Goal: Task Accomplishment & Management: Complete application form

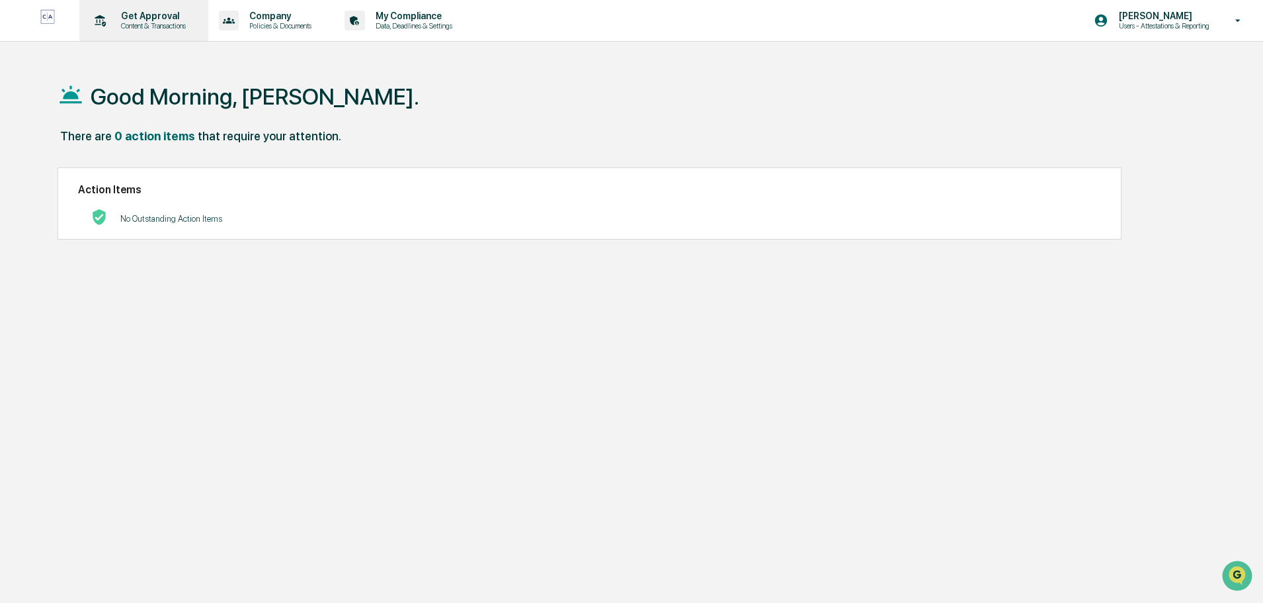
click at [144, 17] on p "Get Approval" at bounding box center [151, 16] width 82 height 11
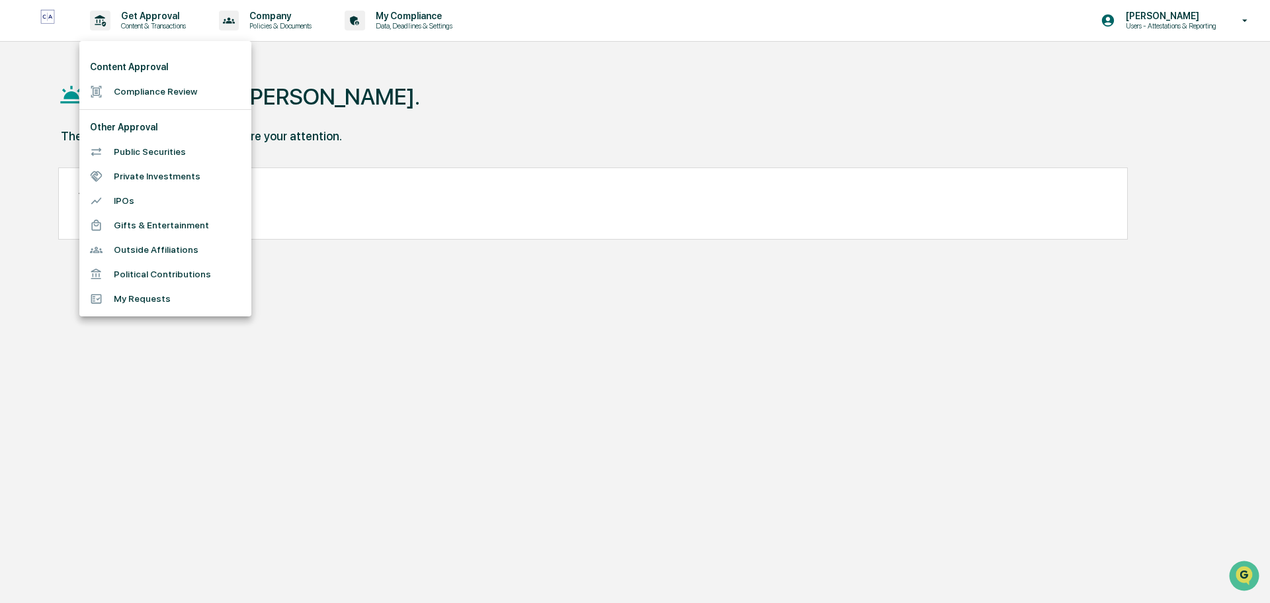
click at [166, 148] on li "Public Securities" at bounding box center [165, 152] width 172 height 24
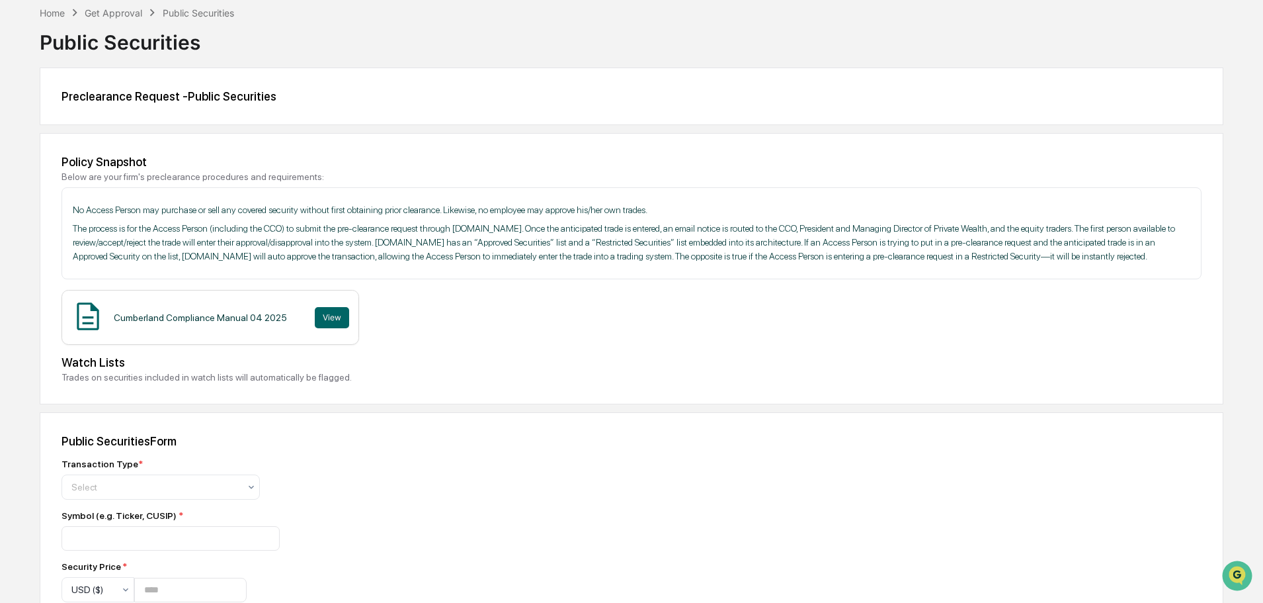
scroll to position [132, 0]
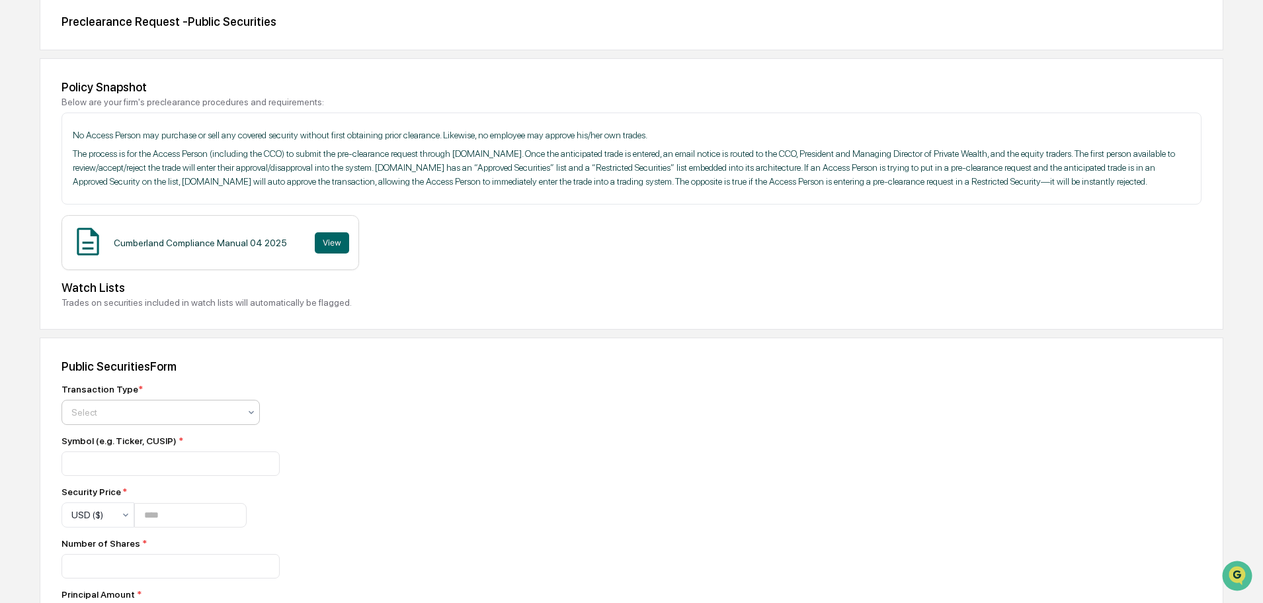
click at [142, 419] on div at bounding box center [155, 411] width 168 height 13
click at [105, 472] on div "Sell" at bounding box center [160, 484] width 197 height 26
click at [184, 474] on input at bounding box center [171, 463] width 218 height 24
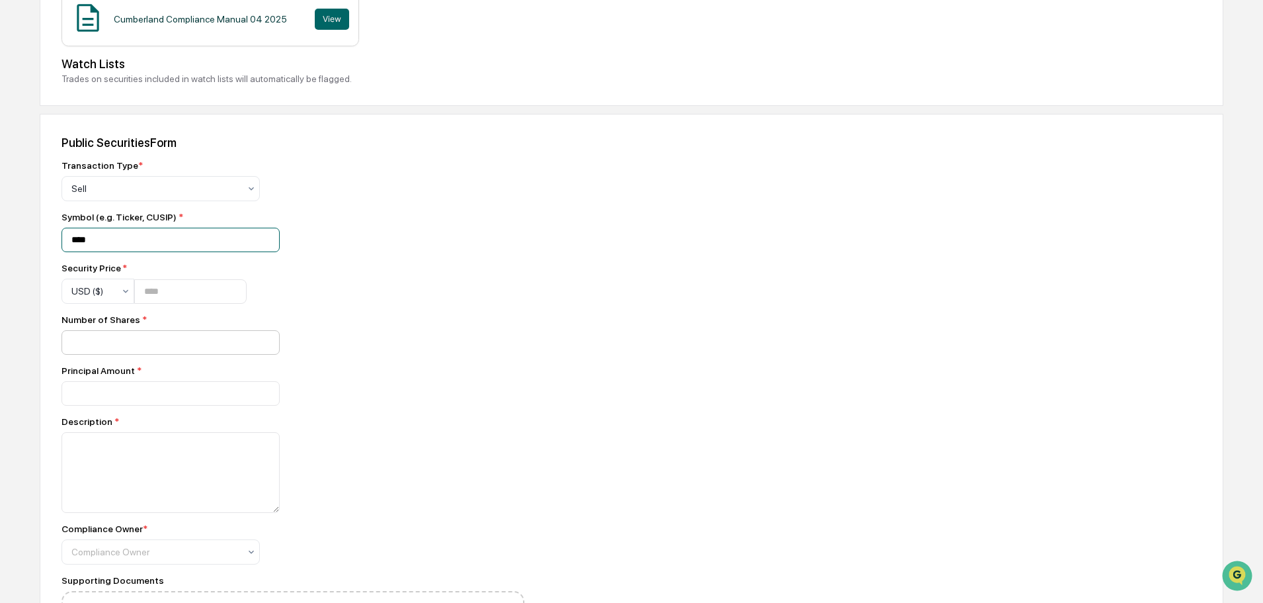
scroll to position [397, 0]
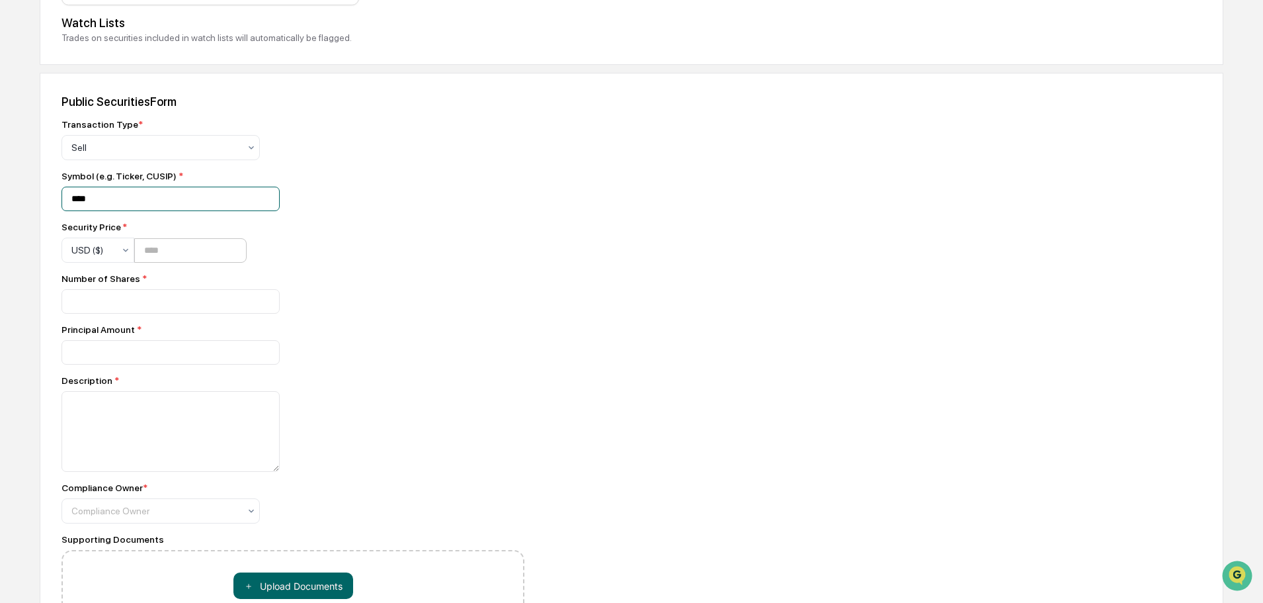
type input "****"
click at [185, 263] on input "number" at bounding box center [190, 250] width 112 height 24
type input "*****"
click at [163, 312] on input "number" at bounding box center [171, 301] width 218 height 24
type input "**"
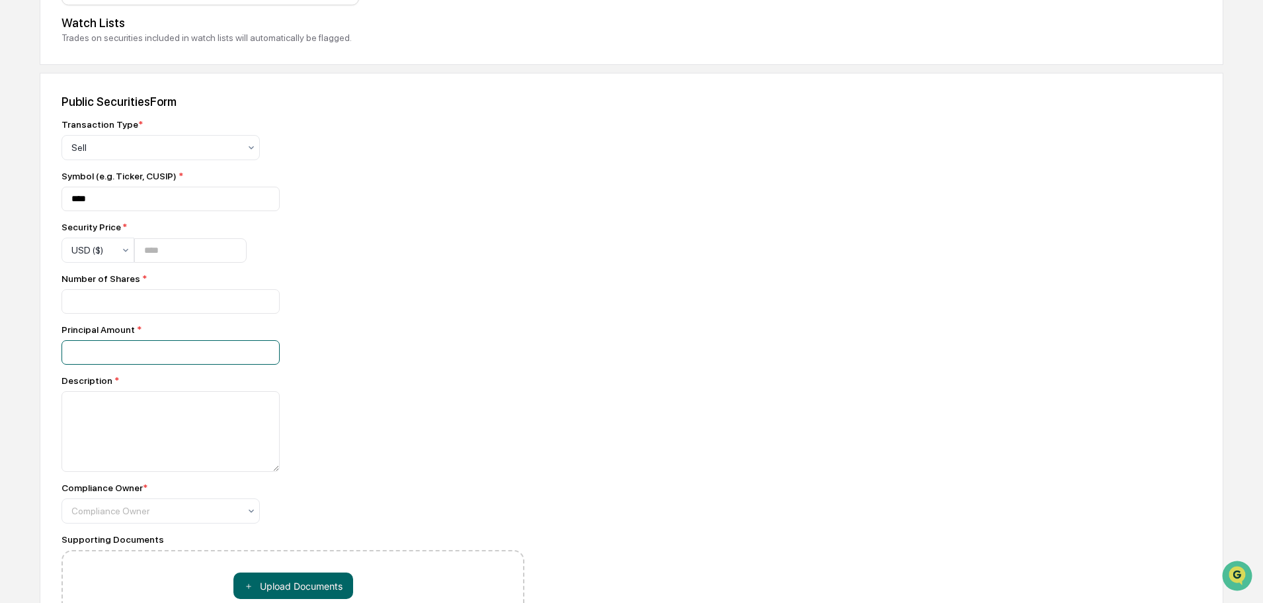
click at [148, 314] on input "number" at bounding box center [171, 301] width 218 height 24
click at [144, 314] on input "number" at bounding box center [171, 301] width 218 height 24
type input "****"
click at [148, 427] on textarea at bounding box center [171, 431] width 218 height 81
type textarea "**********"
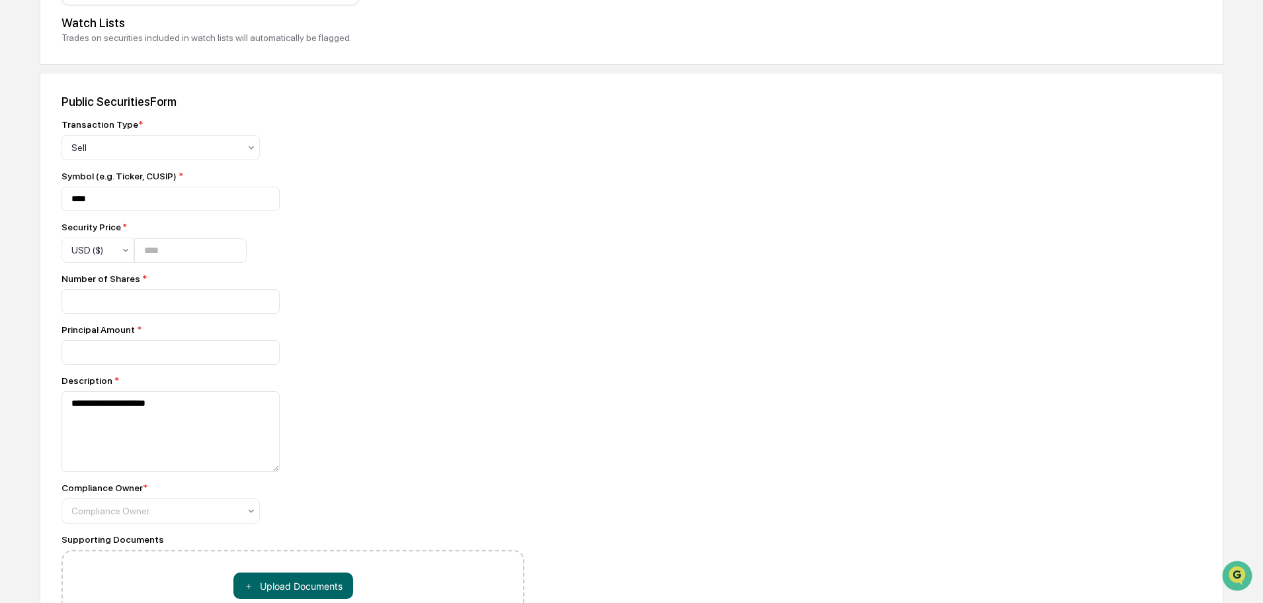
click at [196, 542] on div "**********" at bounding box center [293, 378] width 463 height 518
click at [191, 517] on div at bounding box center [155, 510] width 168 height 13
drag, startPoint x: 118, startPoint y: 451, endPoint x: 207, endPoint y: 473, distance: 91.3
click at [122, 453] on div "Compliance Group: Adviser Compliance Consulting" at bounding box center [160, 458] width 197 height 42
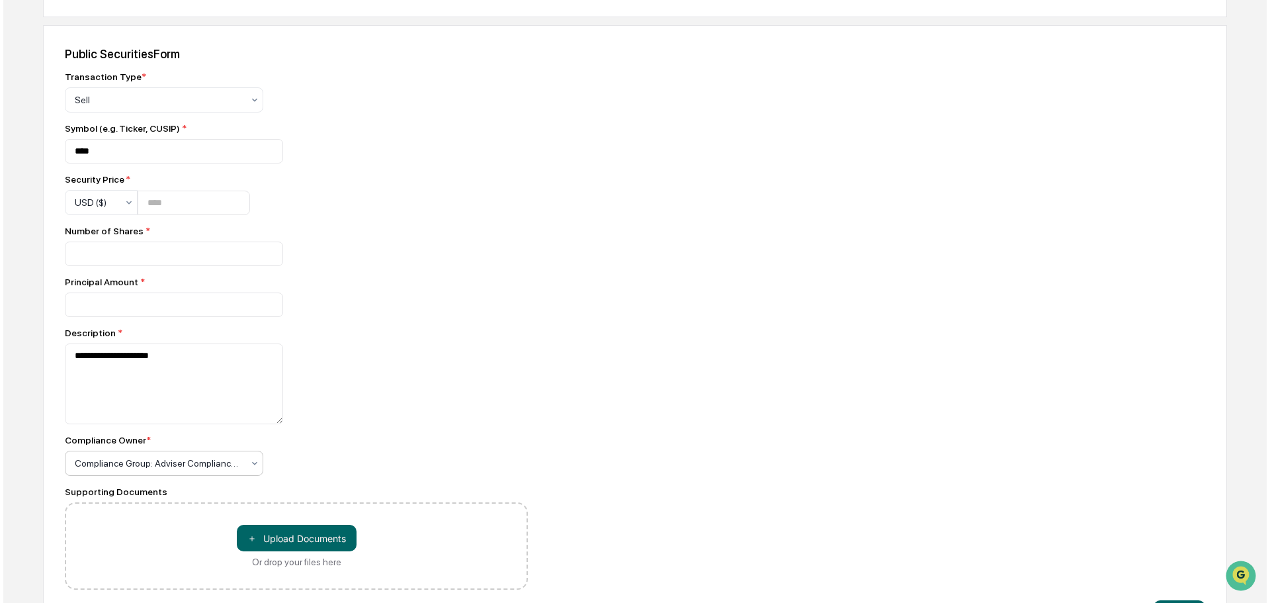
scroll to position [506, 0]
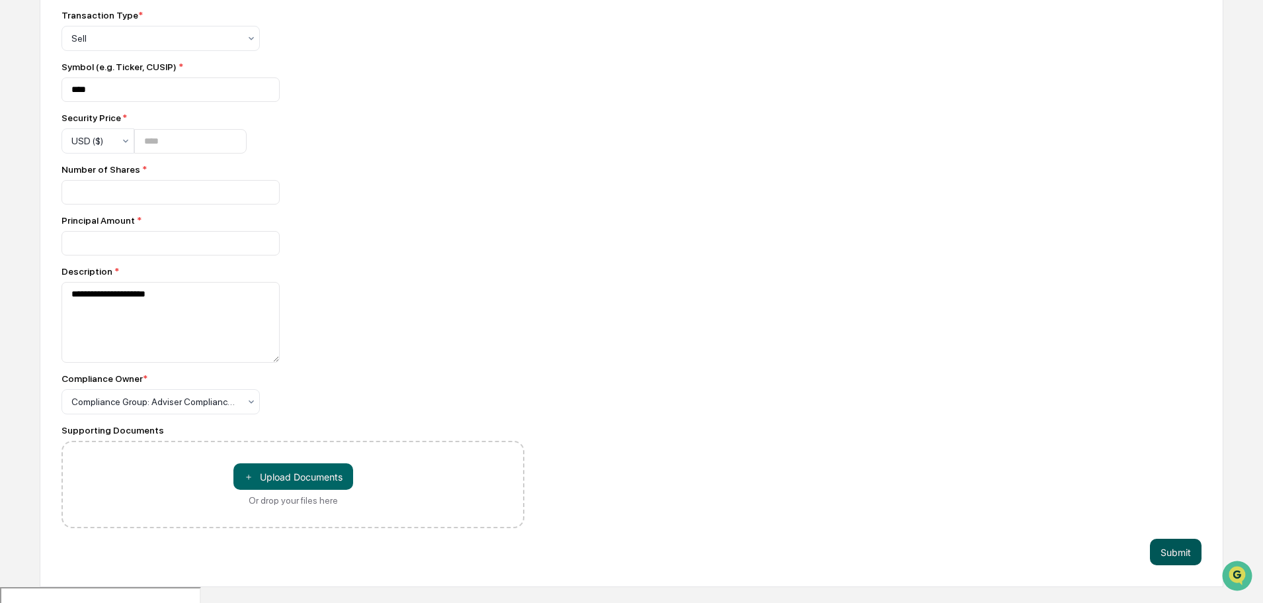
click at [1179, 560] on button "Submit" at bounding box center [1176, 551] width 52 height 26
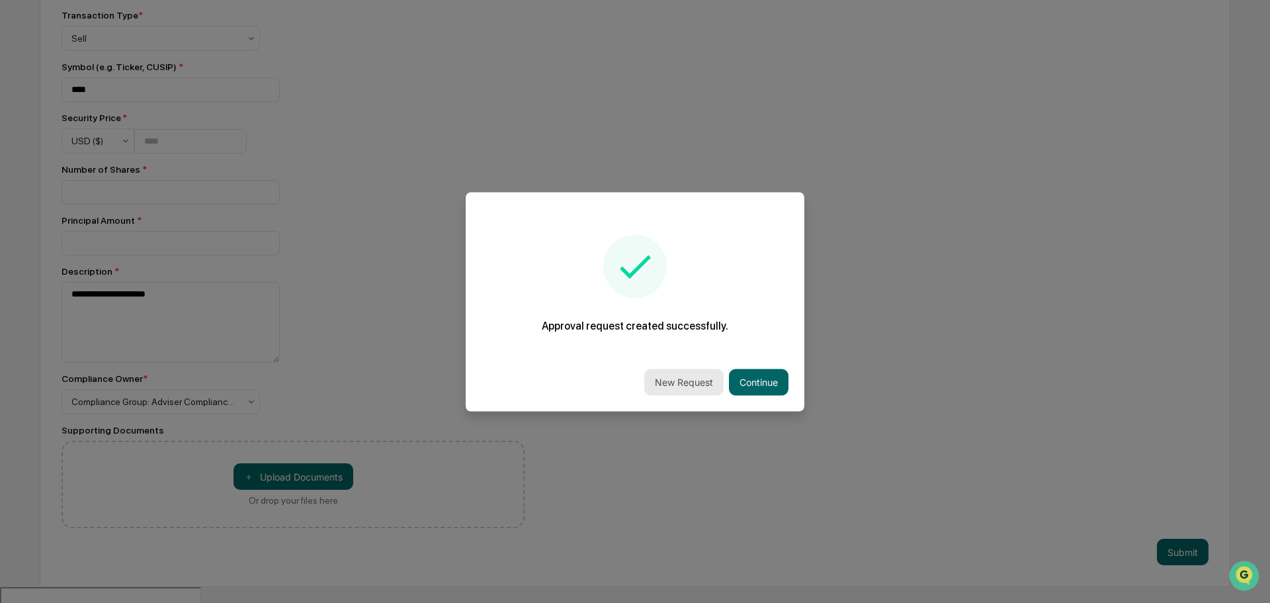
click at [695, 386] on button "New Request" at bounding box center [683, 381] width 79 height 26
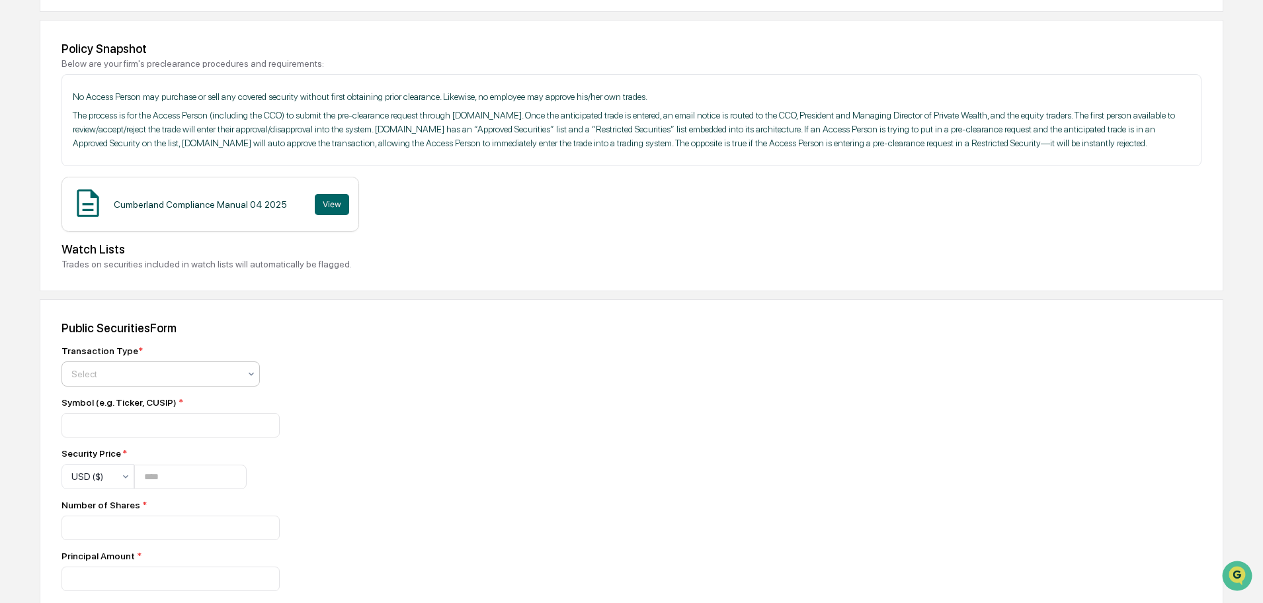
scroll to position [198, 0]
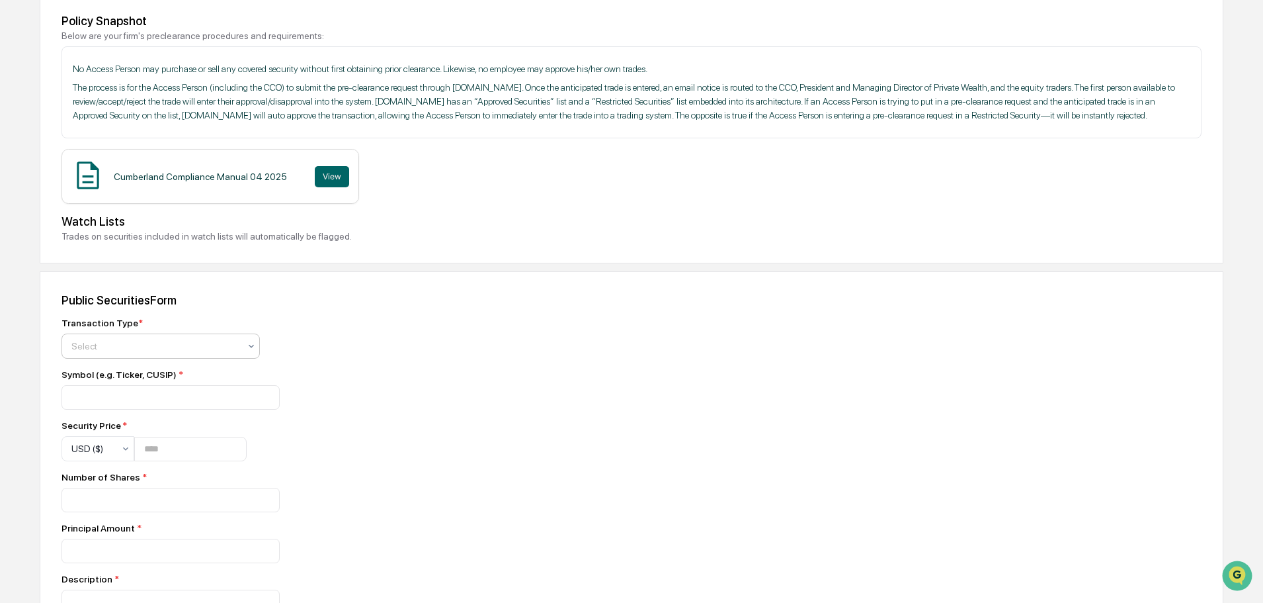
click at [169, 353] on div at bounding box center [155, 345] width 168 height 13
click at [99, 421] on div "Sell" at bounding box center [160, 418] width 197 height 26
click at [128, 409] on input at bounding box center [171, 397] width 218 height 24
type input "*"
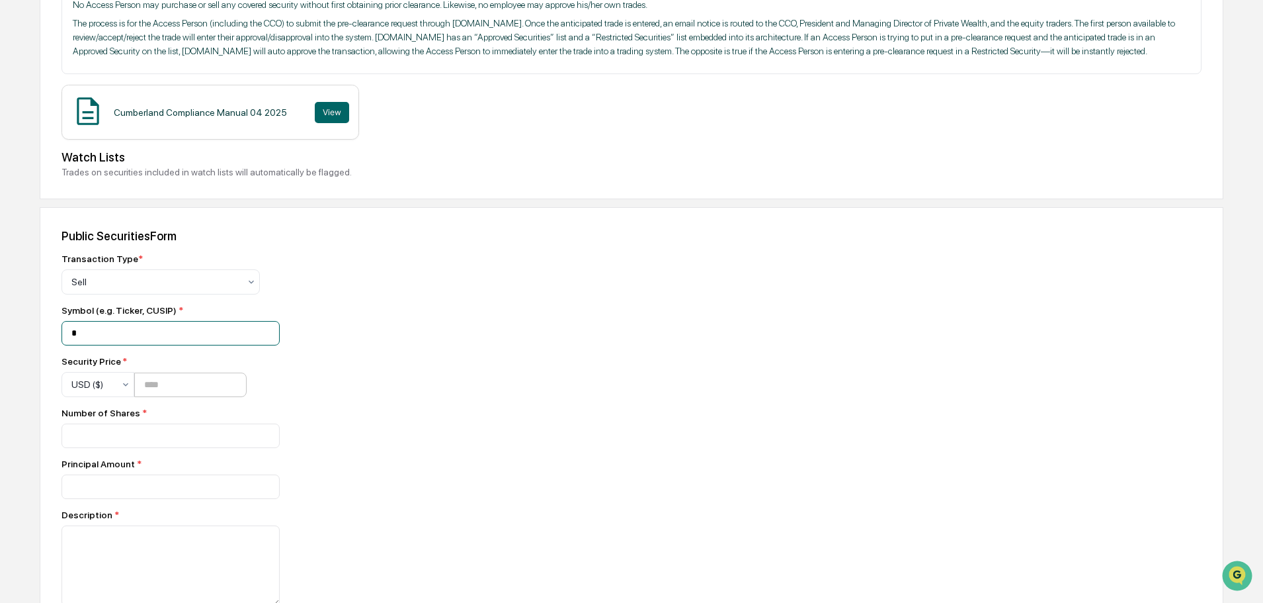
scroll to position [265, 0]
click at [75, 343] on input "*" at bounding box center [171, 331] width 218 height 24
type input "***"
click at [161, 395] on input "number" at bounding box center [190, 382] width 112 height 24
type input "******"
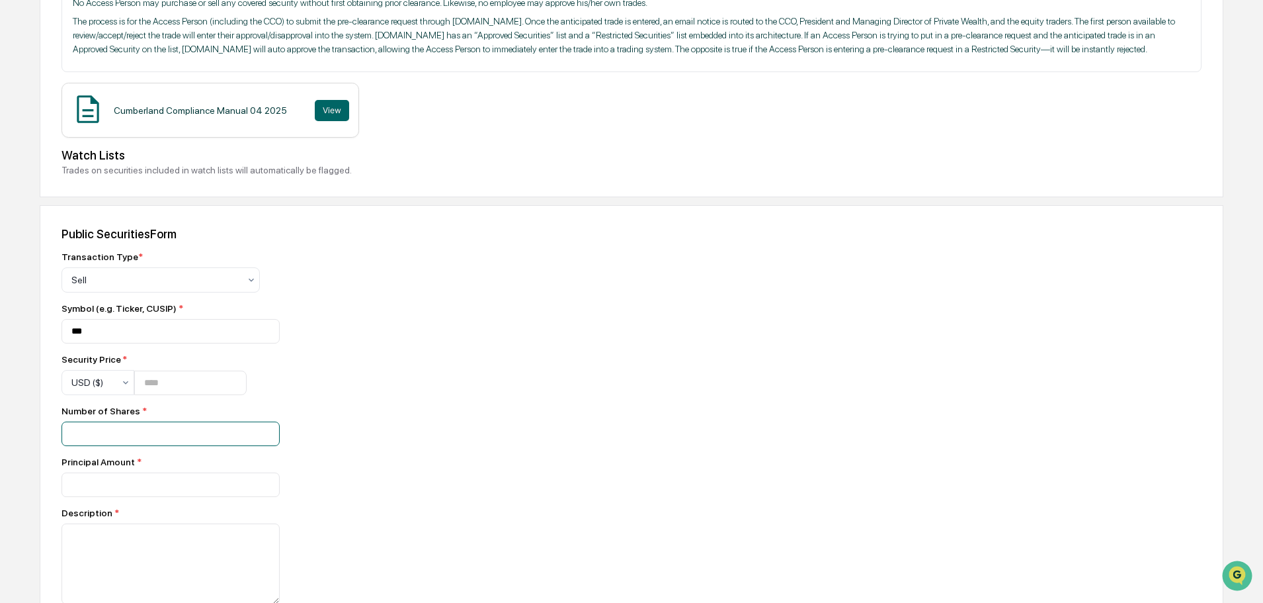
click at [155, 446] on input "number" at bounding box center [171, 433] width 218 height 24
type input "*"
click at [222, 446] on input "number" at bounding box center [171, 433] width 218 height 24
click at [105, 446] on input "number" at bounding box center [171, 433] width 218 height 24
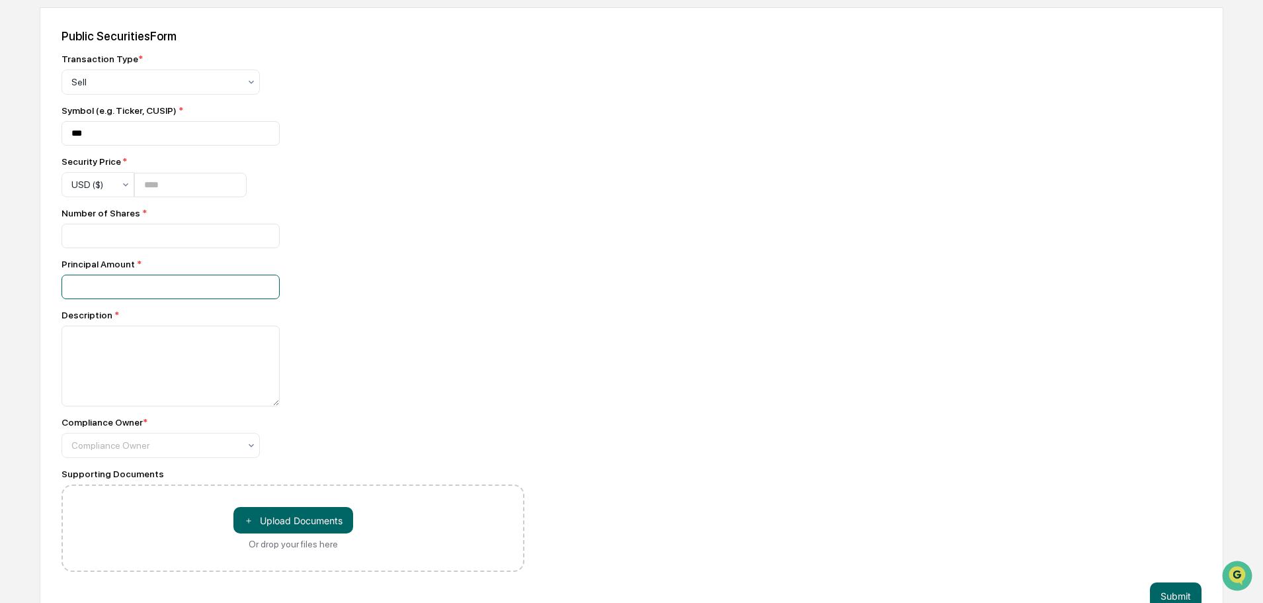
scroll to position [463, 0]
type input "******"
click at [206, 377] on textarea at bounding box center [171, 365] width 218 height 81
click at [125, 351] on textarea "**********" at bounding box center [171, 365] width 218 height 81
type textarea "**********"
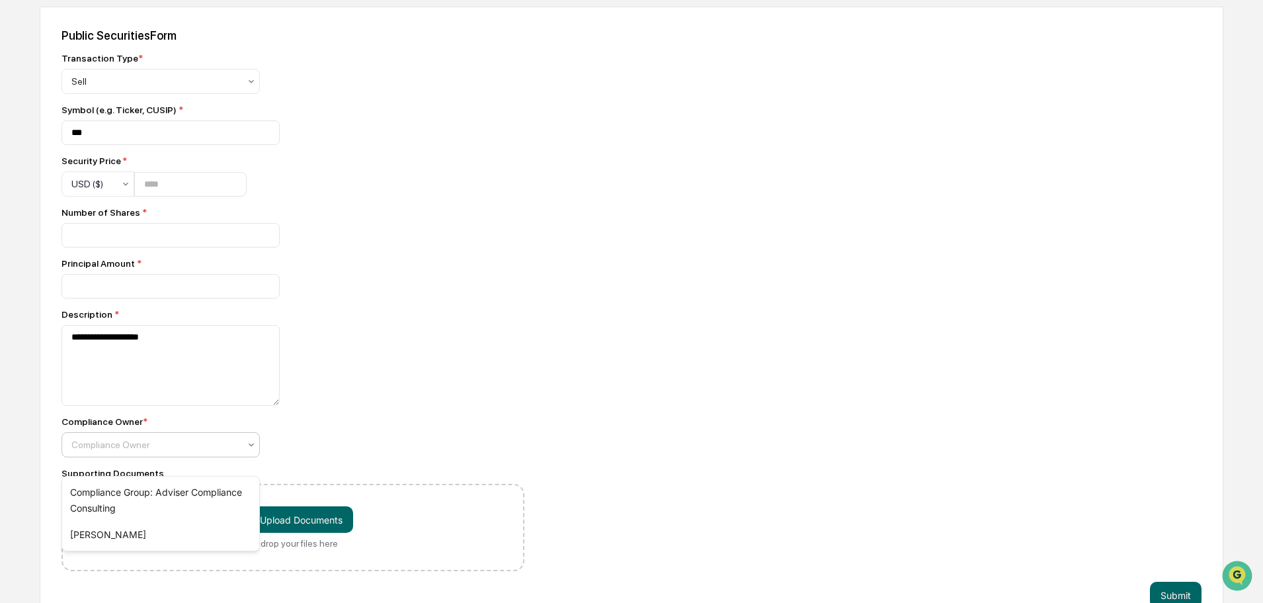
click at [230, 451] on div at bounding box center [155, 444] width 168 height 13
click at [200, 501] on div "Compliance Group: Adviser Compliance Consulting" at bounding box center [160, 500] width 197 height 42
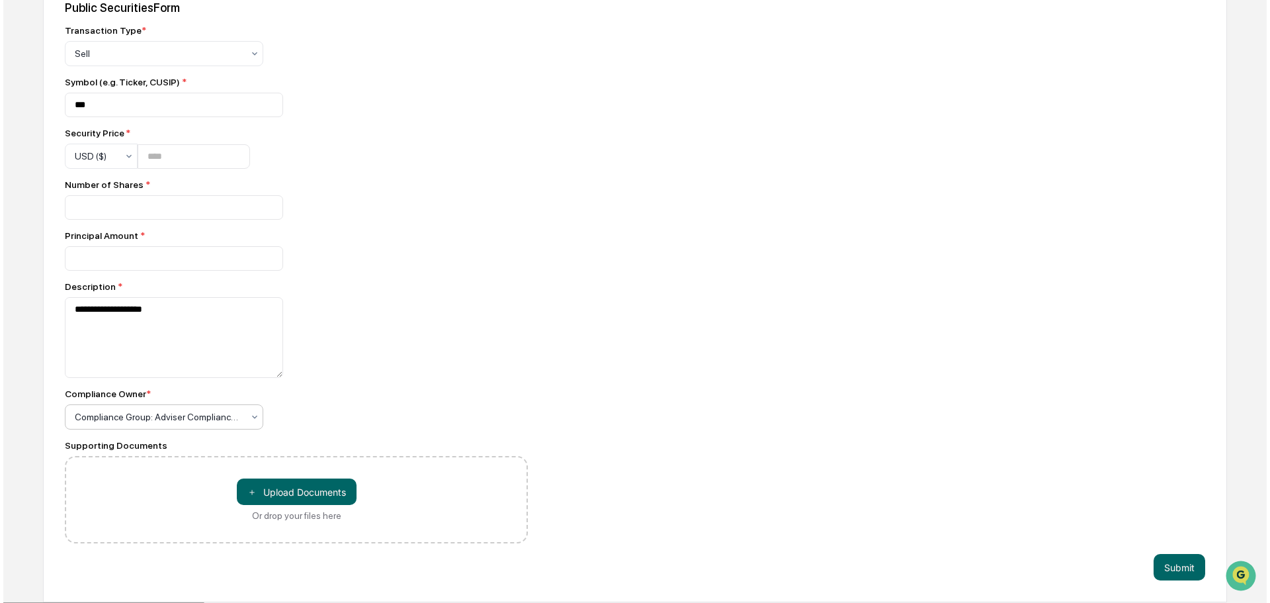
scroll to position [506, 0]
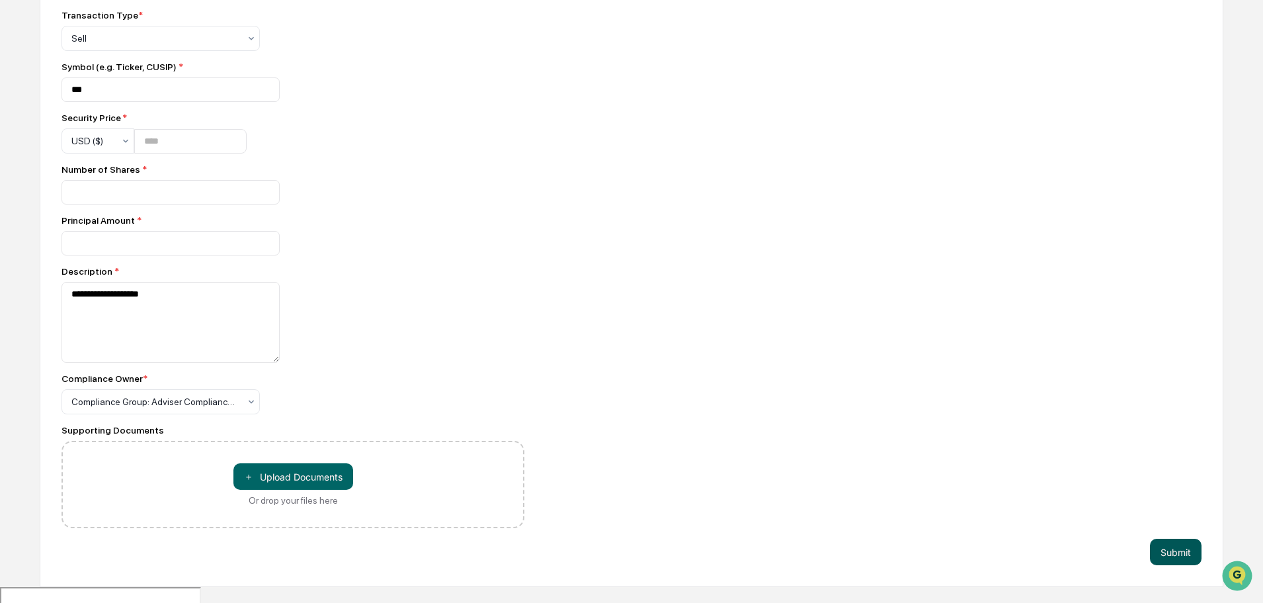
click at [1187, 565] on button "Submit" at bounding box center [1176, 551] width 52 height 26
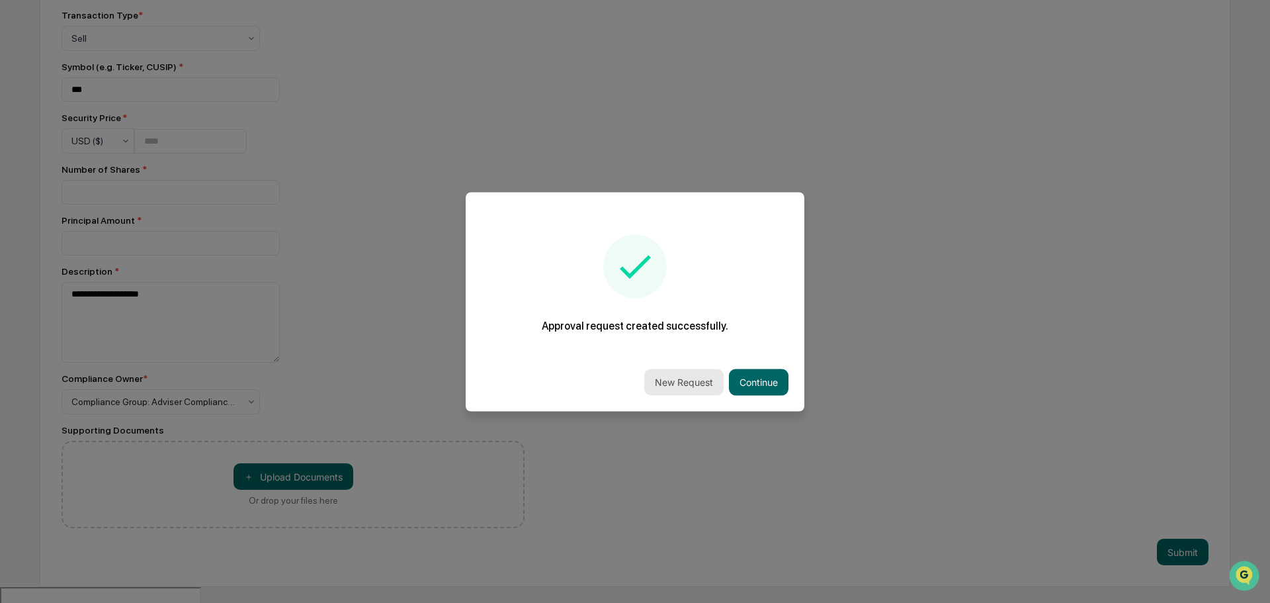
click at [691, 384] on button "New Request" at bounding box center [683, 381] width 79 height 26
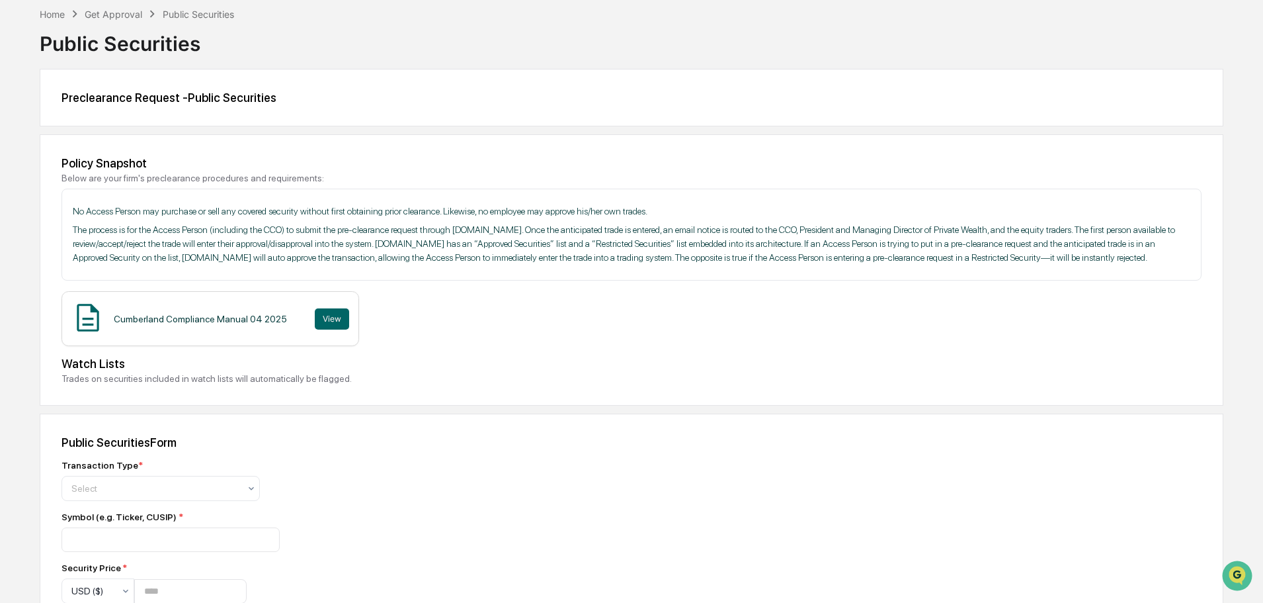
scroll to position [132, 0]
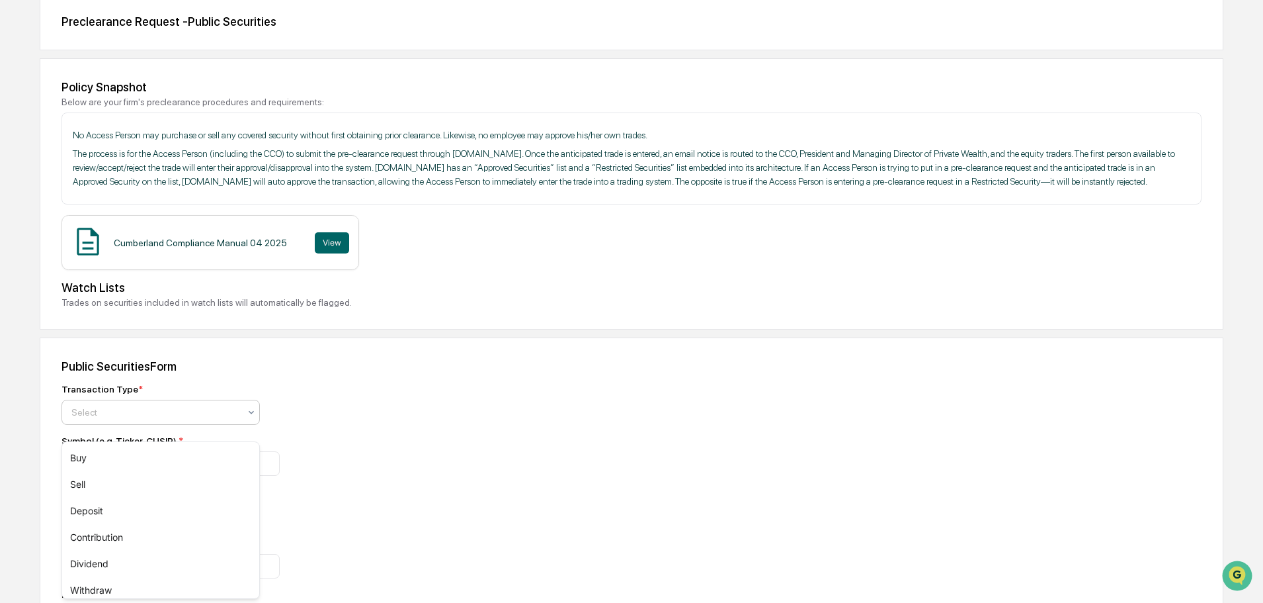
click at [141, 419] on div at bounding box center [155, 411] width 168 height 13
click at [116, 455] on div "Buy" at bounding box center [160, 457] width 197 height 26
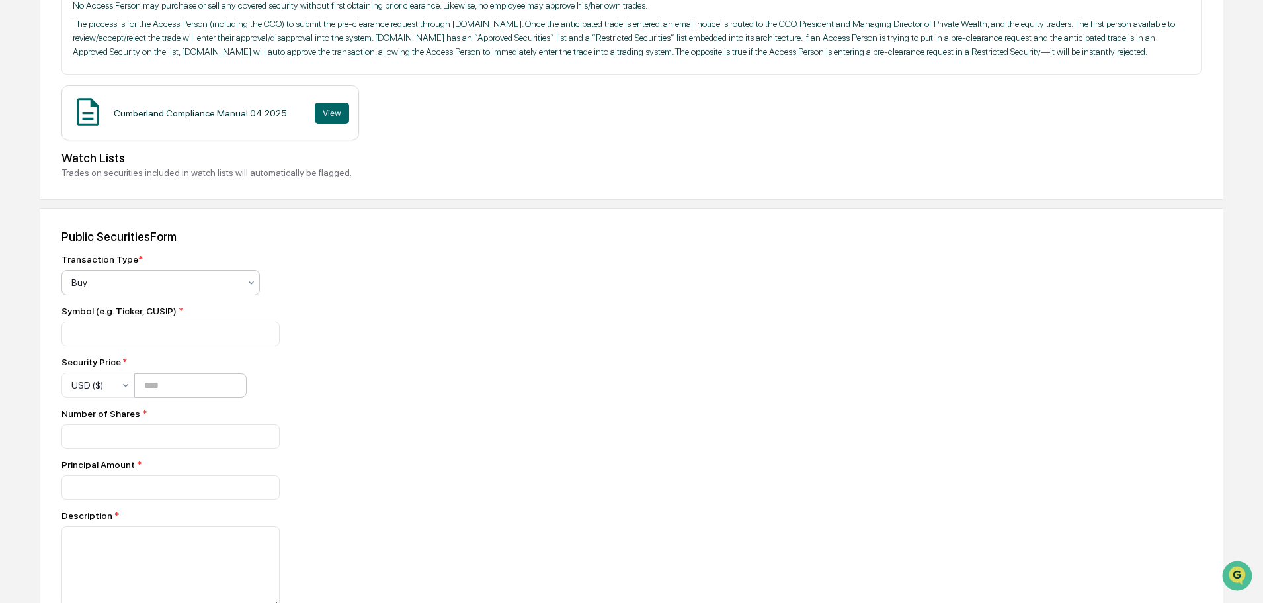
scroll to position [265, 0]
click at [171, 359] on div "Transaction Type * Buy Symbol (e.g. Ticker, CUSIP) * Security Price * USD ($) N…" at bounding box center [293, 510] width 463 height 518
click at [170, 343] on input at bounding box center [171, 331] width 218 height 24
type input "****"
click at [165, 395] on input "number" at bounding box center [190, 382] width 112 height 24
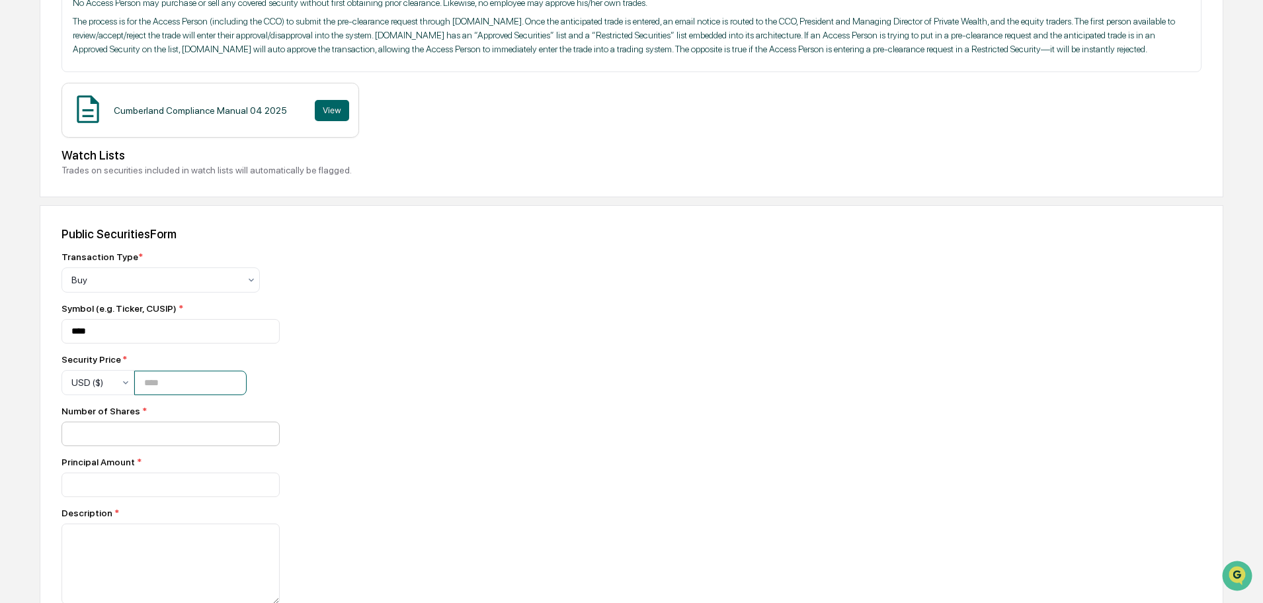
type input "*****"
click at [158, 446] on input "number" at bounding box center [171, 433] width 218 height 24
type input "***"
click at [166, 446] on input "number" at bounding box center [171, 433] width 218 height 24
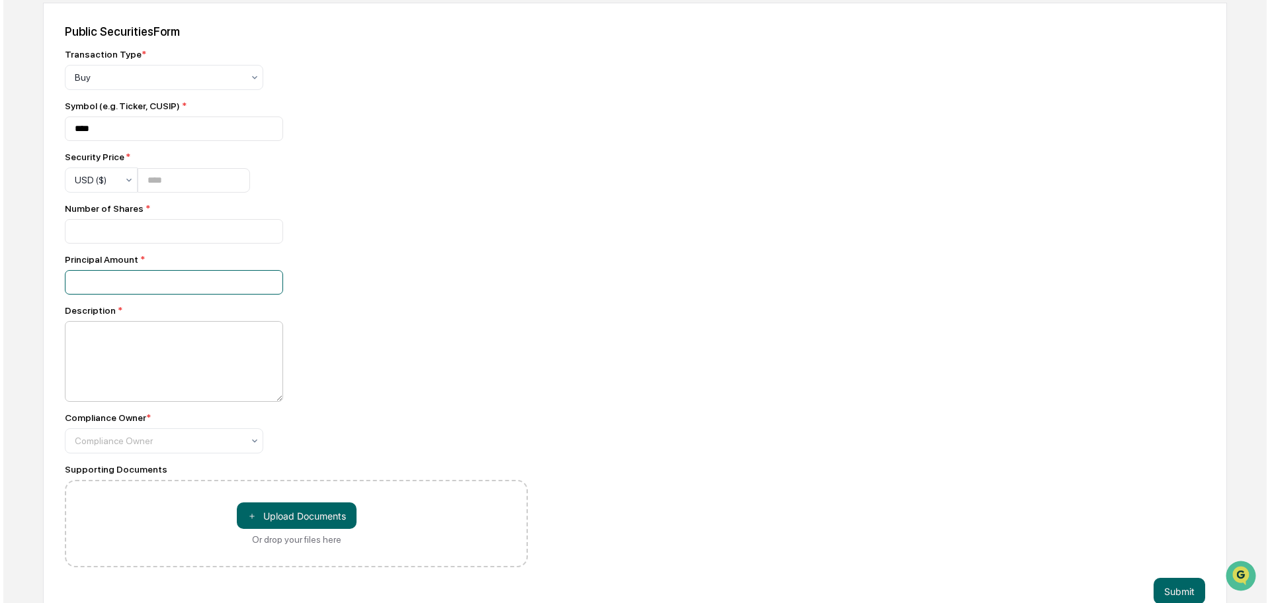
scroll to position [506, 0]
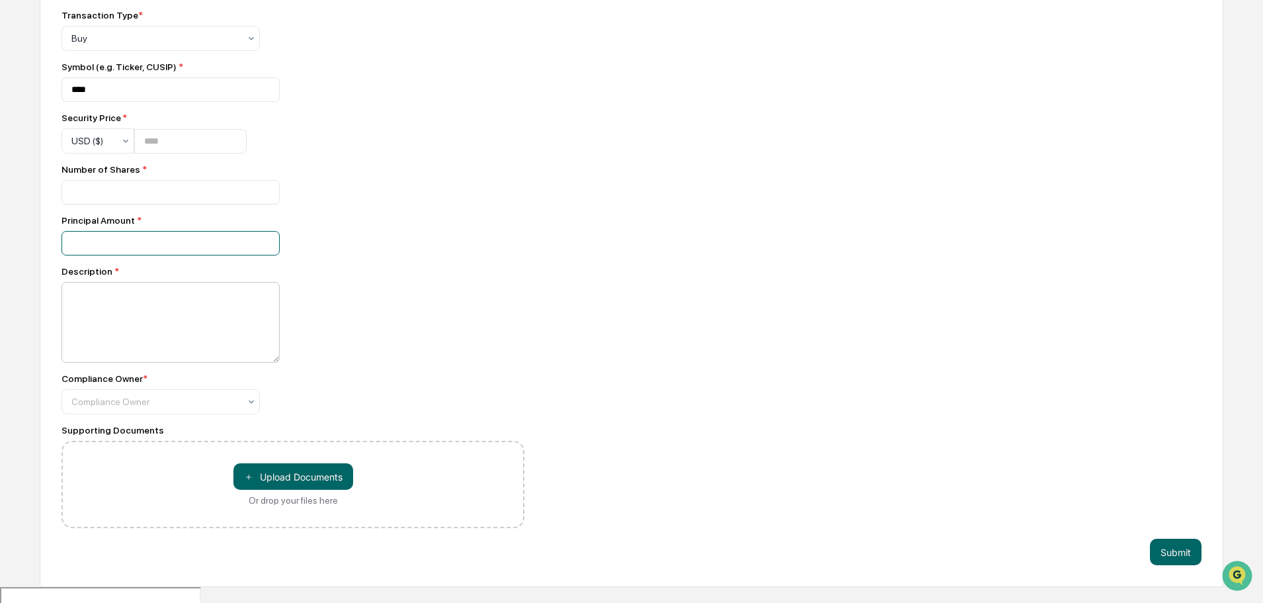
type input "****"
click at [104, 333] on textarea at bounding box center [171, 322] width 218 height 81
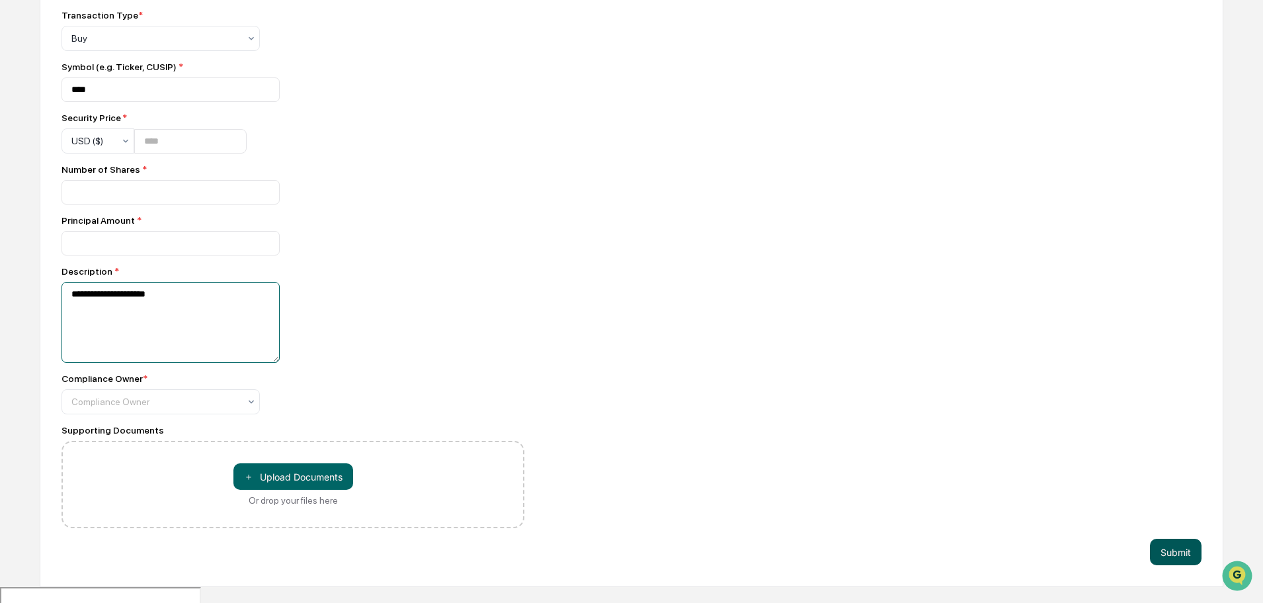
type textarea "**********"
click at [1184, 562] on button "Submit" at bounding box center [1176, 551] width 52 height 26
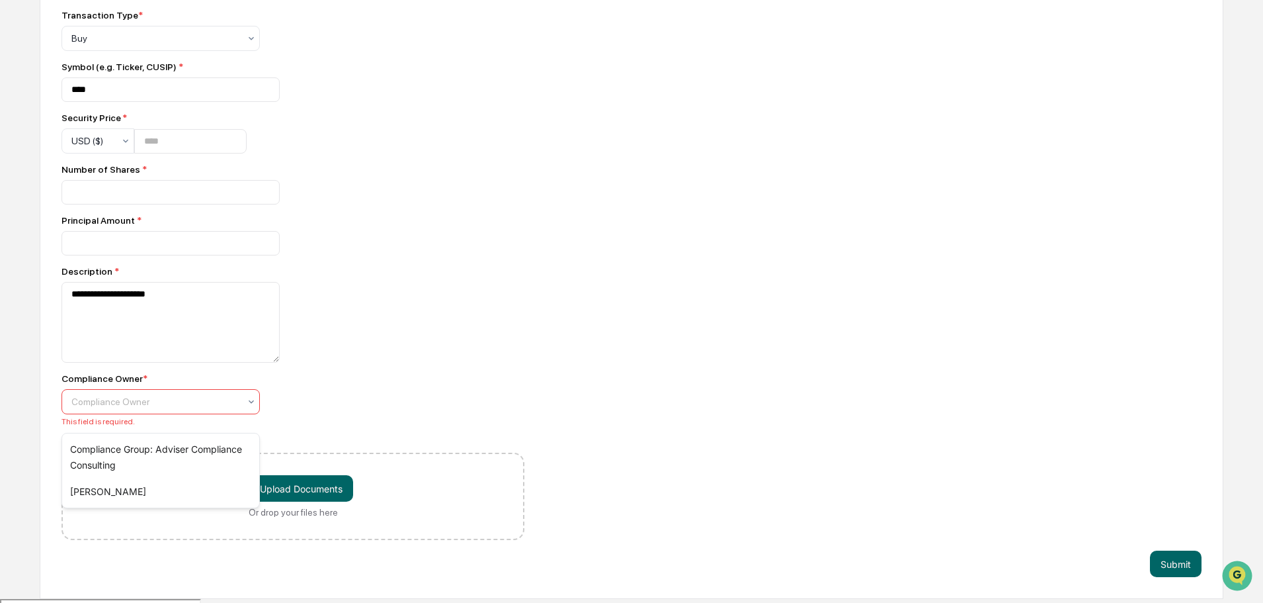
click at [181, 408] on div at bounding box center [155, 401] width 168 height 13
click at [170, 448] on div "Compliance Group: Adviser Compliance Consulting" at bounding box center [160, 457] width 197 height 42
click at [1166, 577] on button "Submit" at bounding box center [1176, 563] width 52 height 26
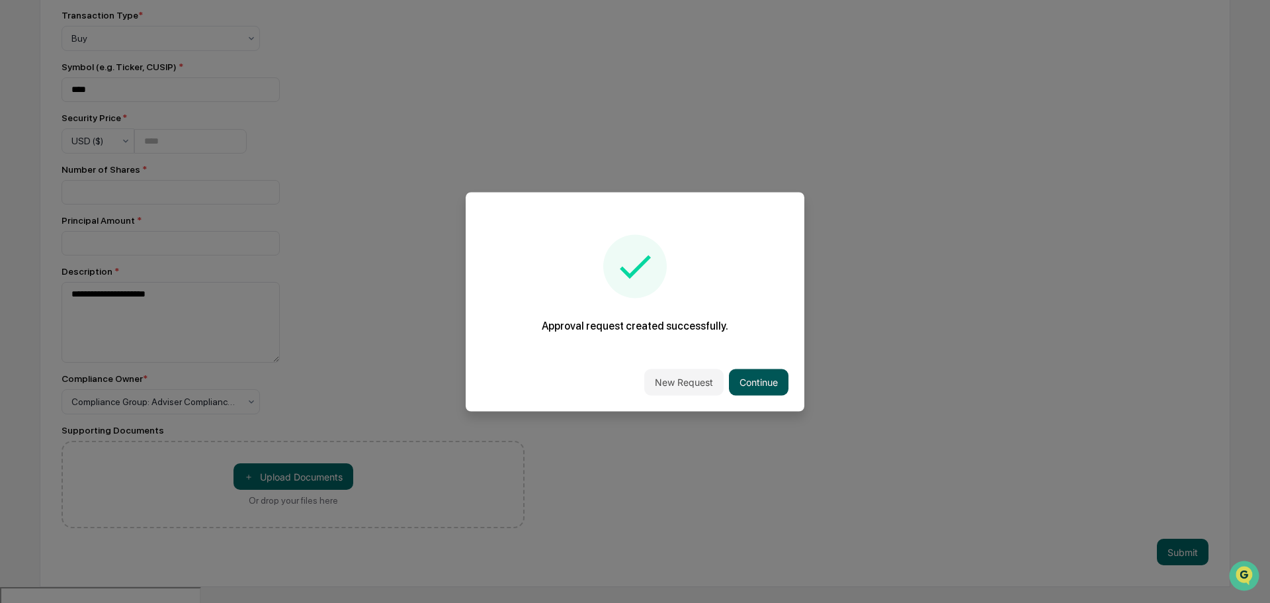
click at [743, 376] on button "Continue" at bounding box center [759, 381] width 60 height 26
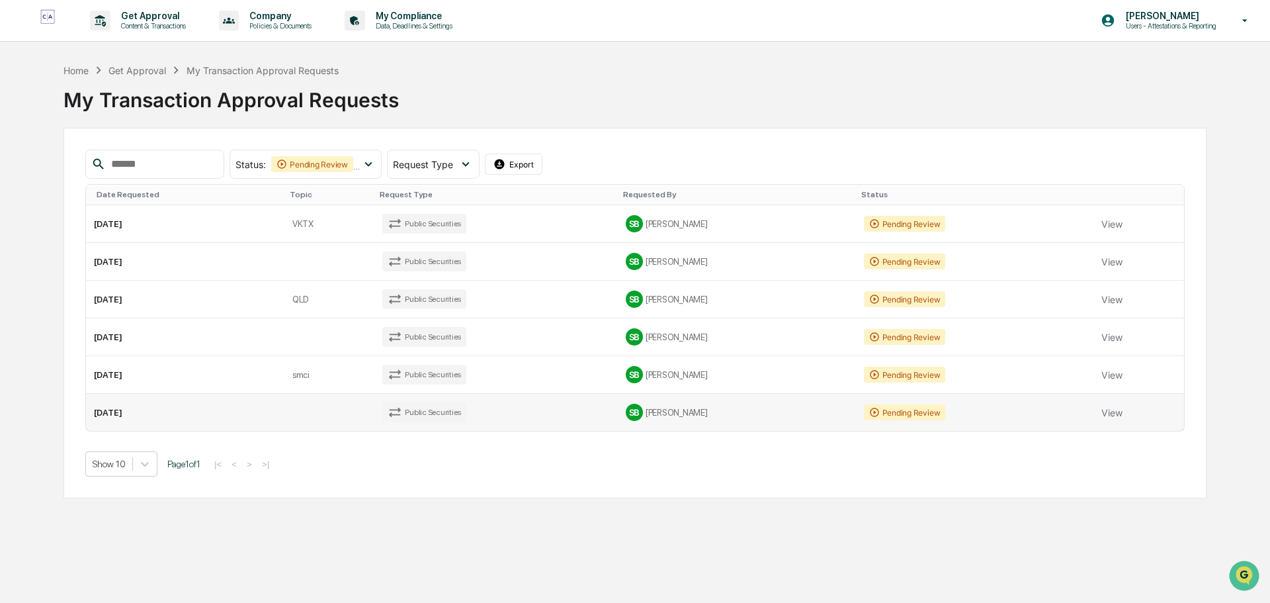
click at [304, 412] on td at bounding box center [329, 412] width 90 height 37
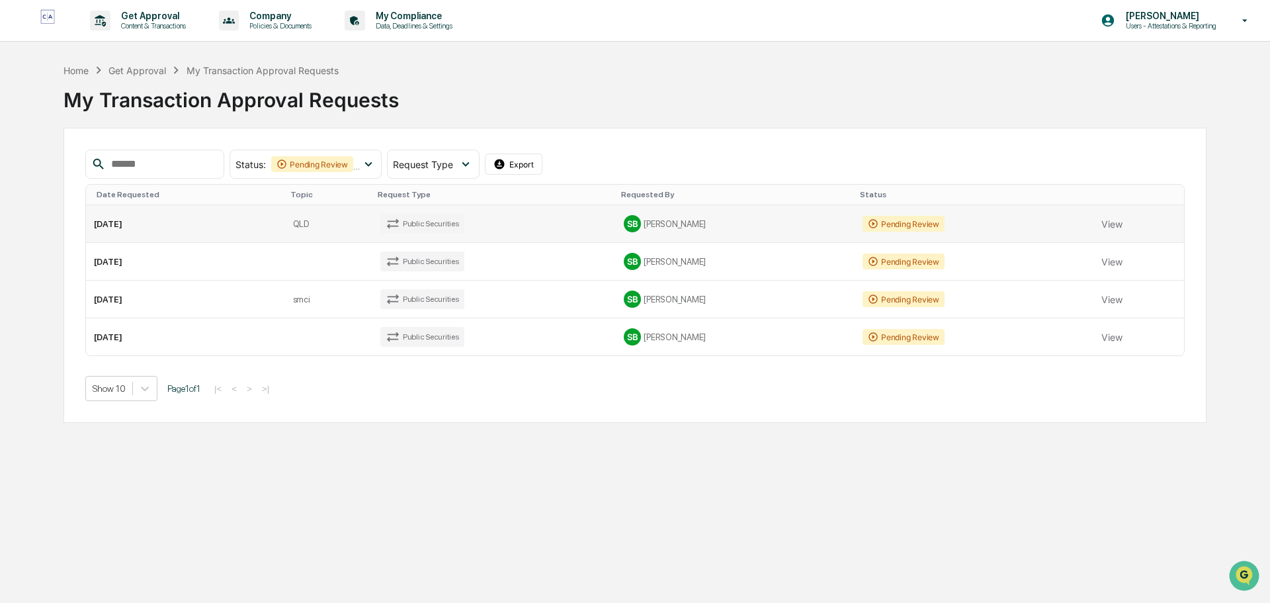
click at [224, 224] on td "2025-08-20" at bounding box center [185, 224] width 199 height 38
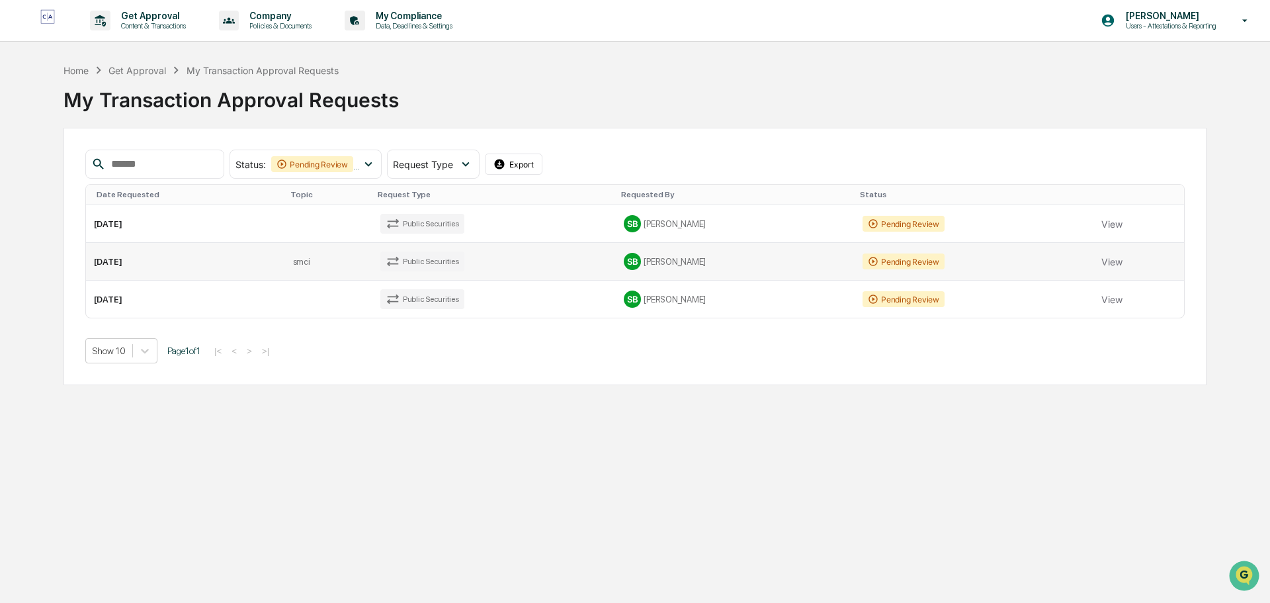
click at [245, 262] on td "2025-08-20" at bounding box center [185, 262] width 199 height 38
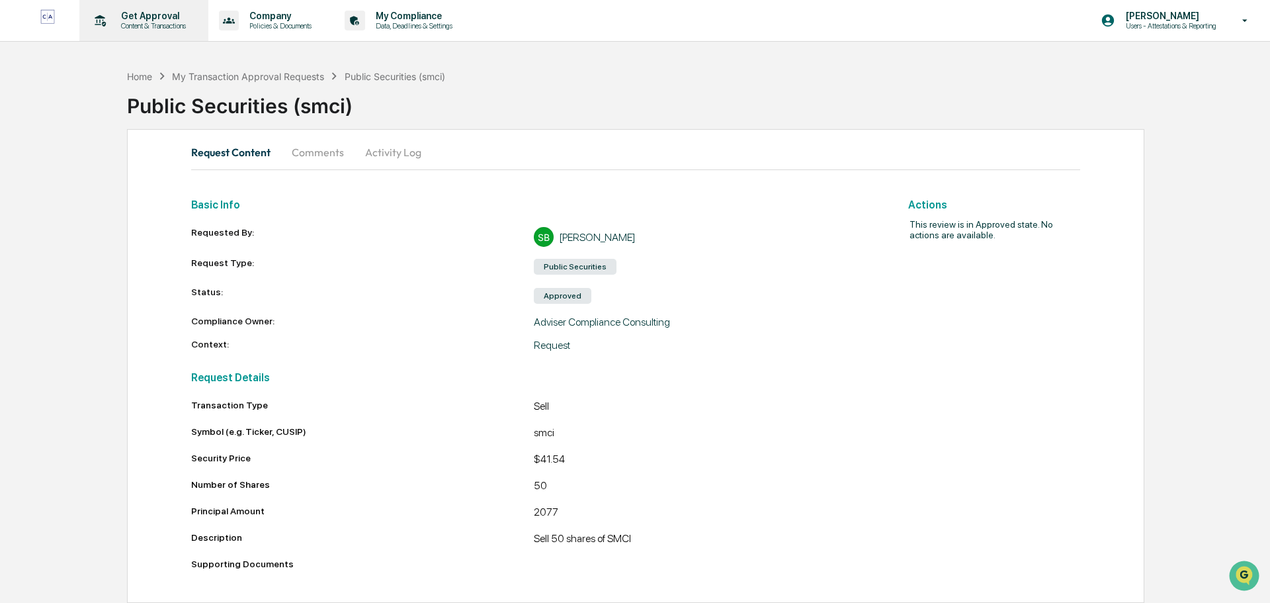
click at [144, 20] on p "Get Approval" at bounding box center [151, 16] width 82 height 11
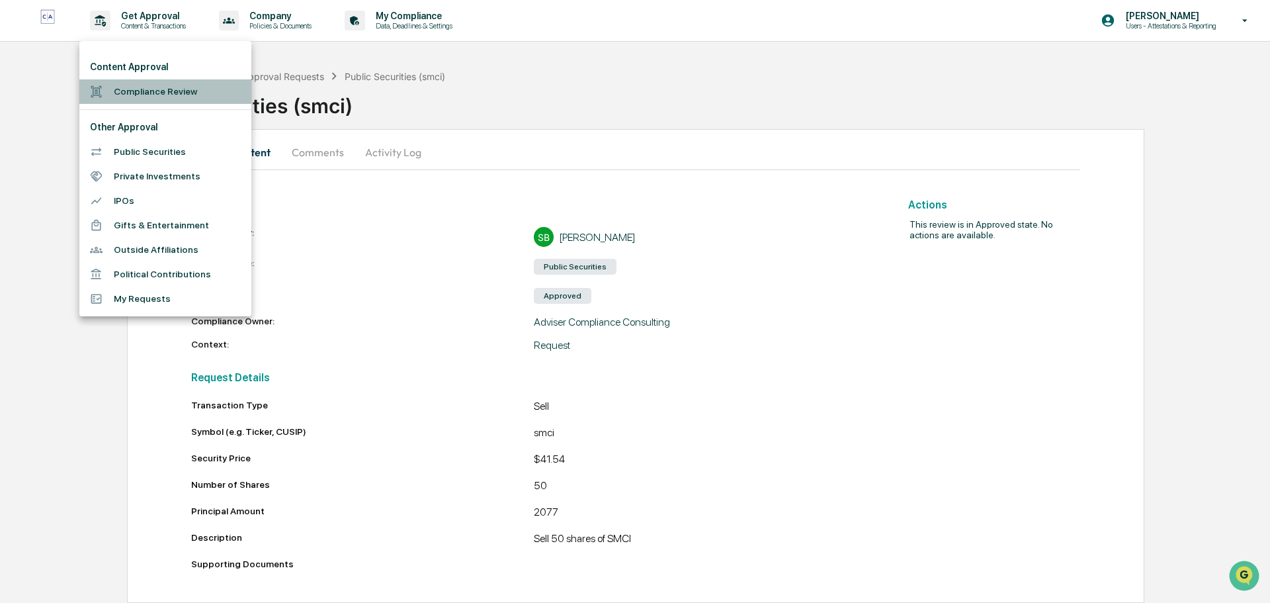
click at [160, 97] on li "Compliance Review" at bounding box center [165, 91] width 172 height 24
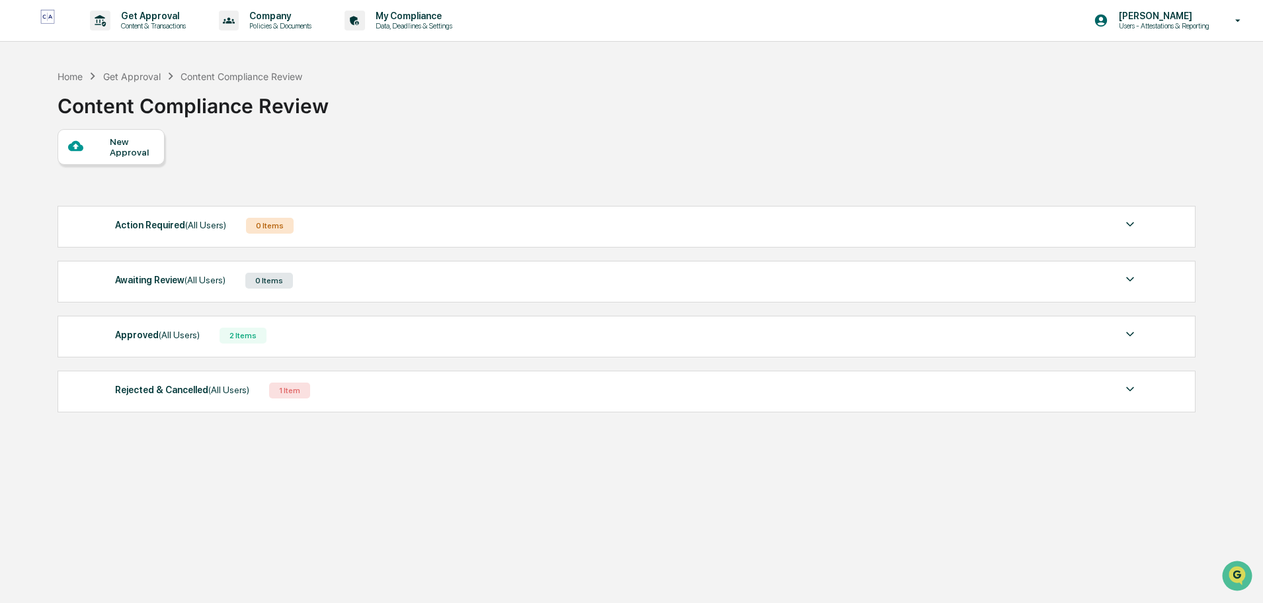
click at [231, 335] on div "2 Items" at bounding box center [243, 335] width 47 height 16
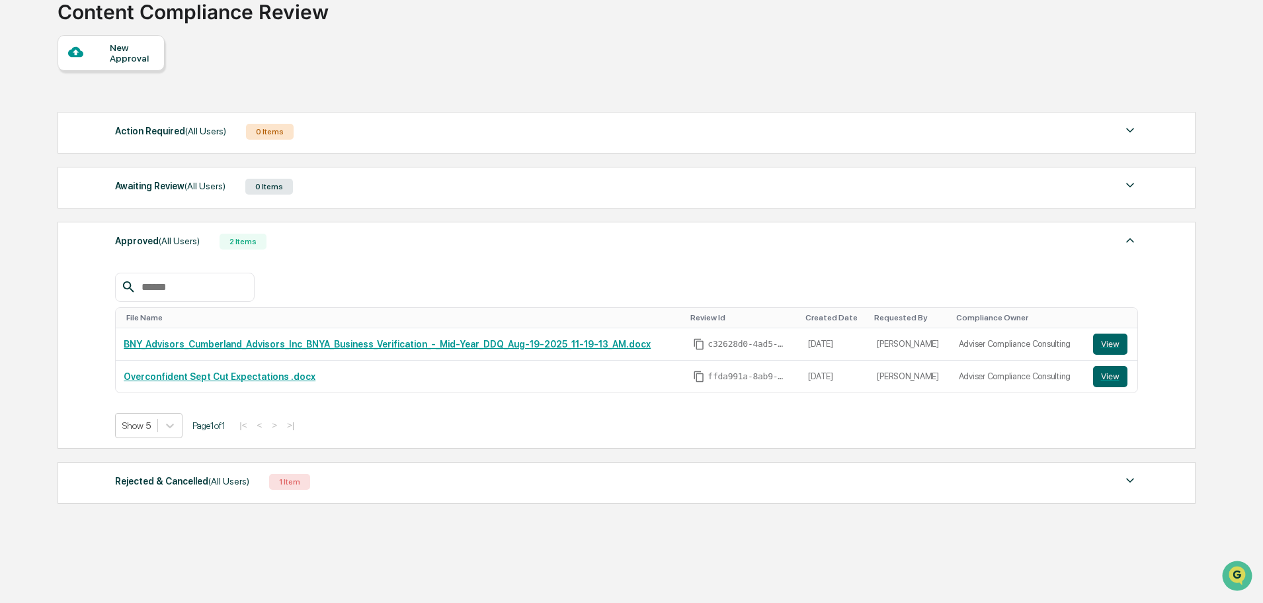
scroll to position [114, 0]
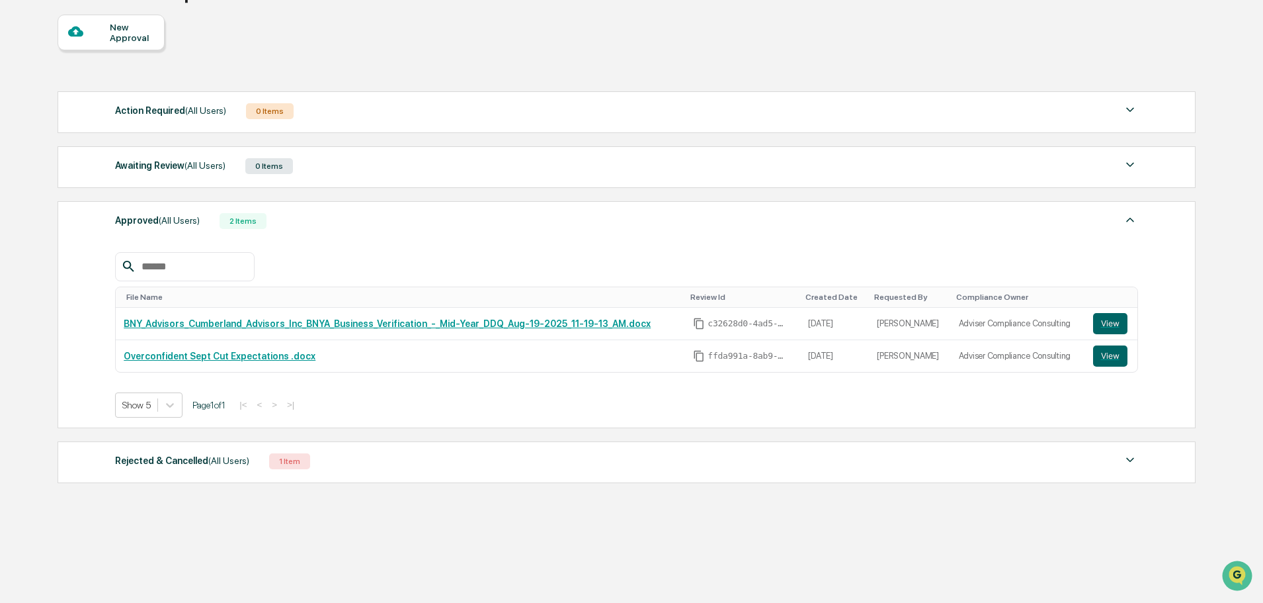
click at [286, 463] on div "1 Item" at bounding box center [289, 461] width 41 height 16
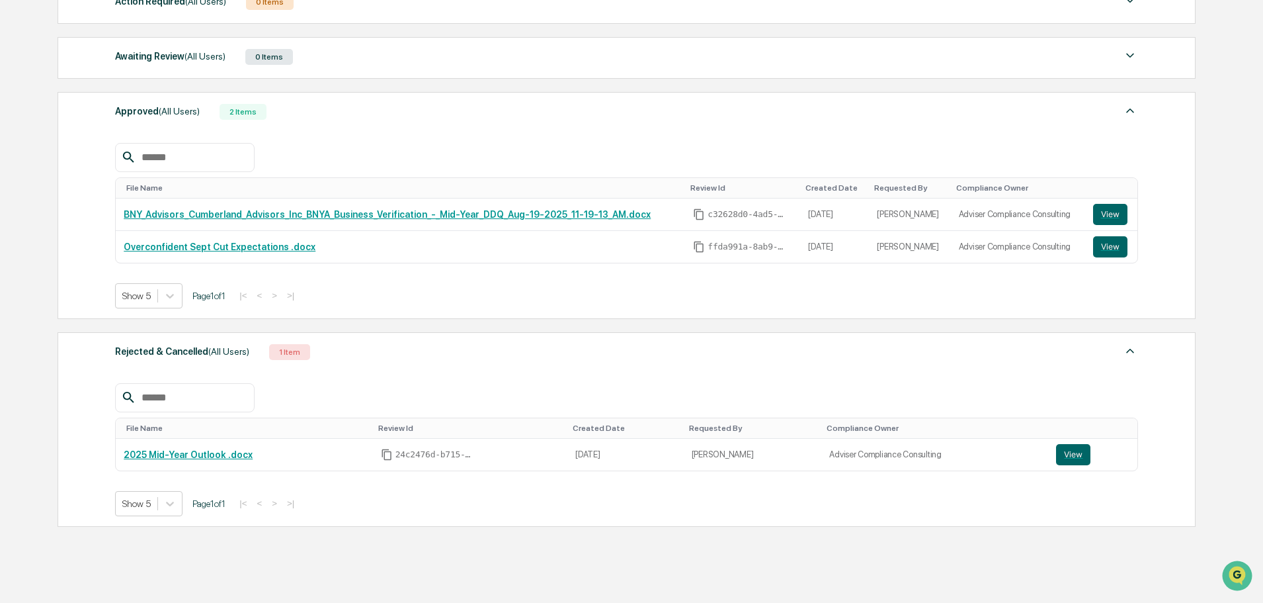
scroll to position [247, 0]
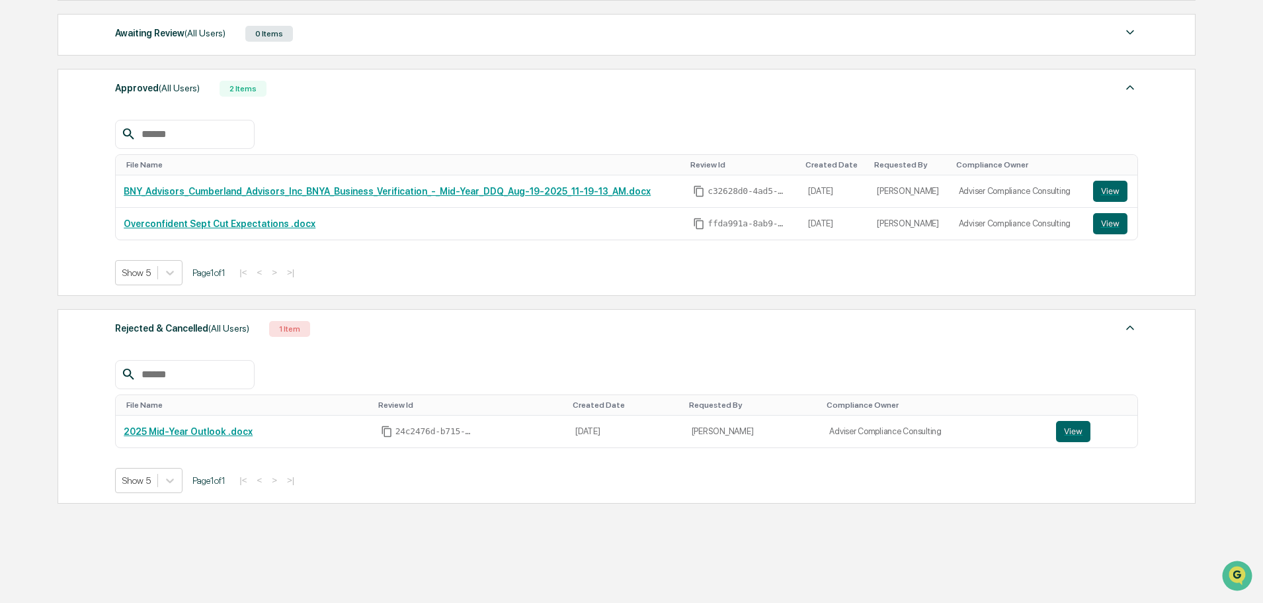
click at [295, 333] on div "1 Item" at bounding box center [289, 329] width 41 height 16
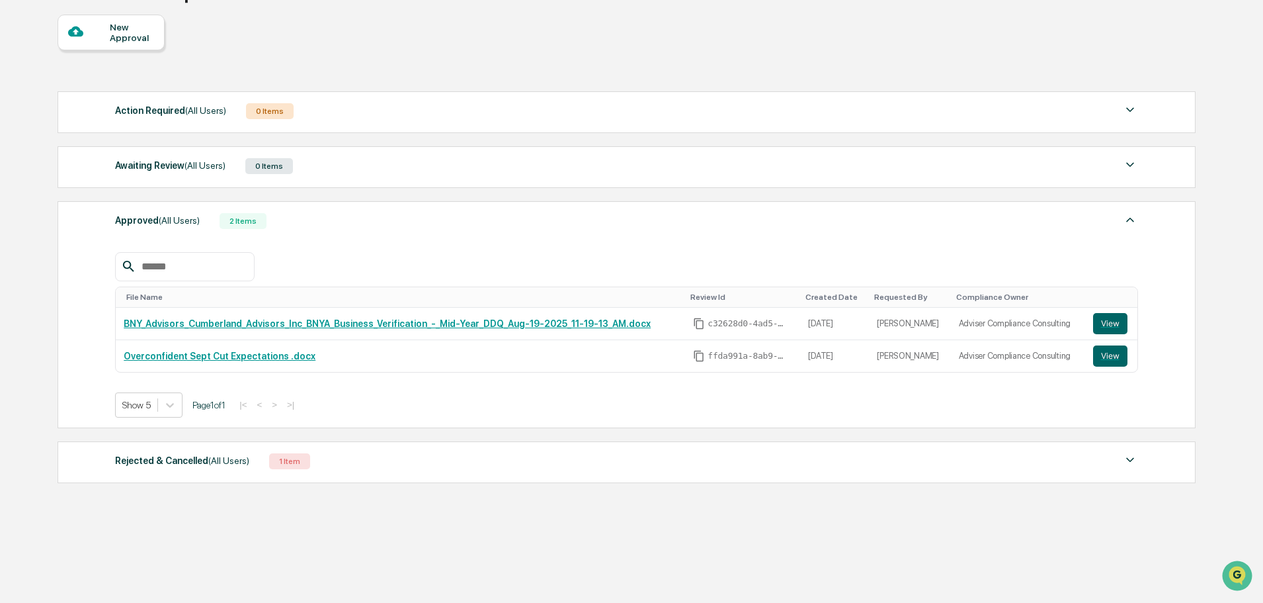
click at [291, 463] on div "1 Item" at bounding box center [289, 461] width 41 height 16
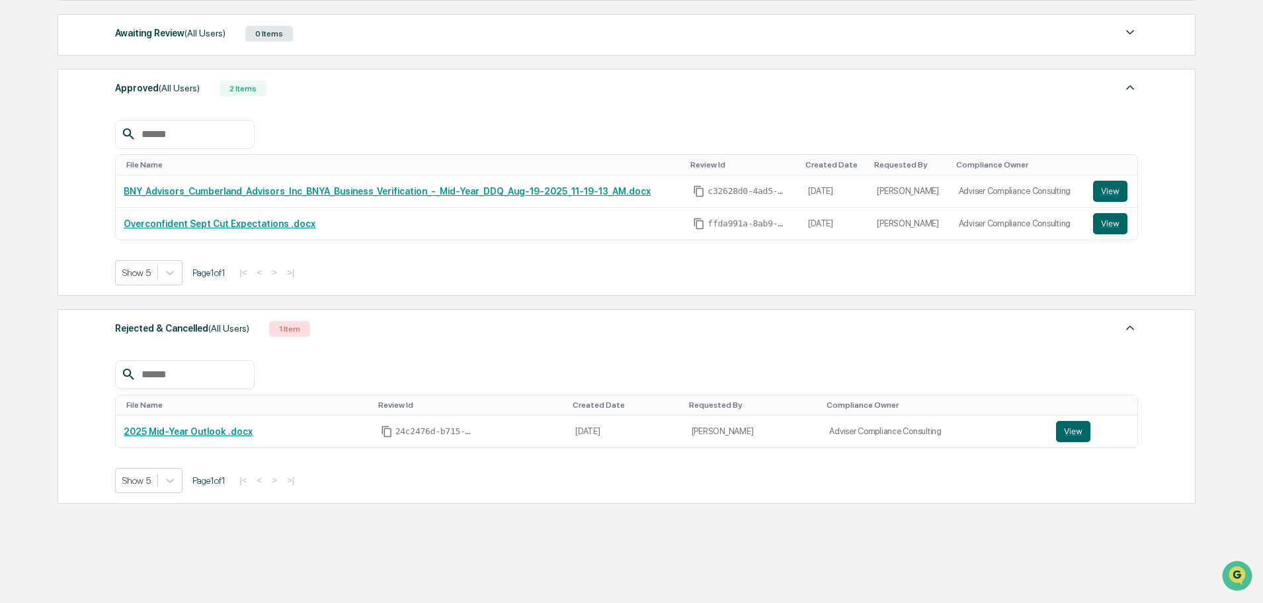
click at [283, 330] on div "1 Item" at bounding box center [289, 329] width 41 height 16
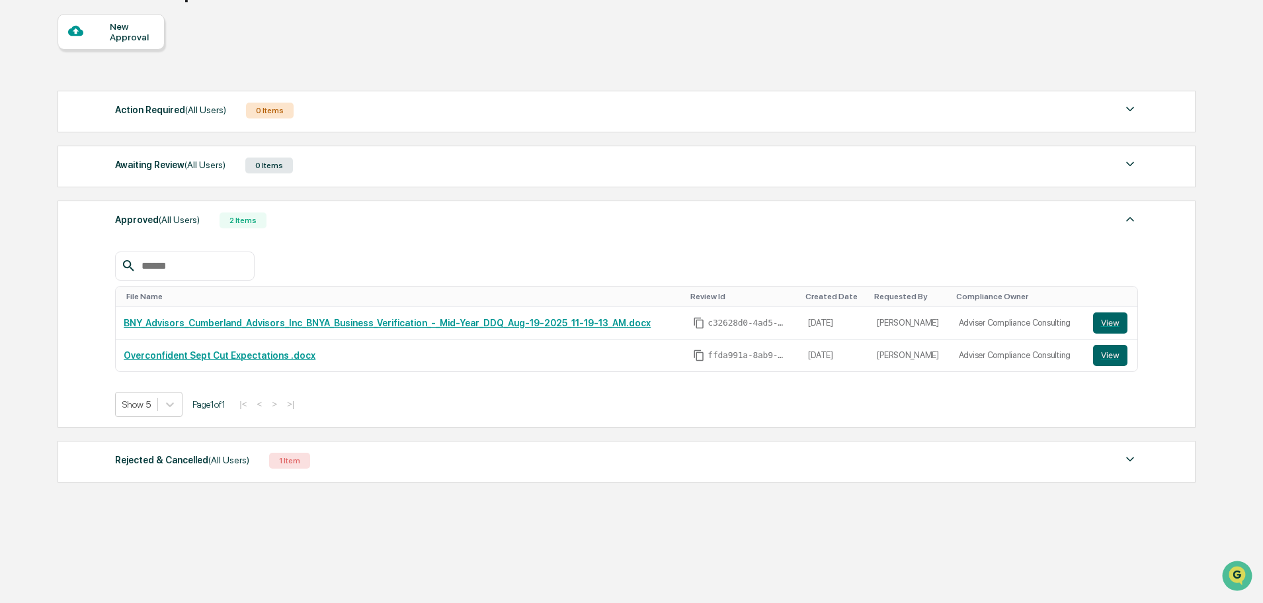
scroll to position [114, 0]
click at [230, 220] on div "2 Items" at bounding box center [243, 221] width 47 height 16
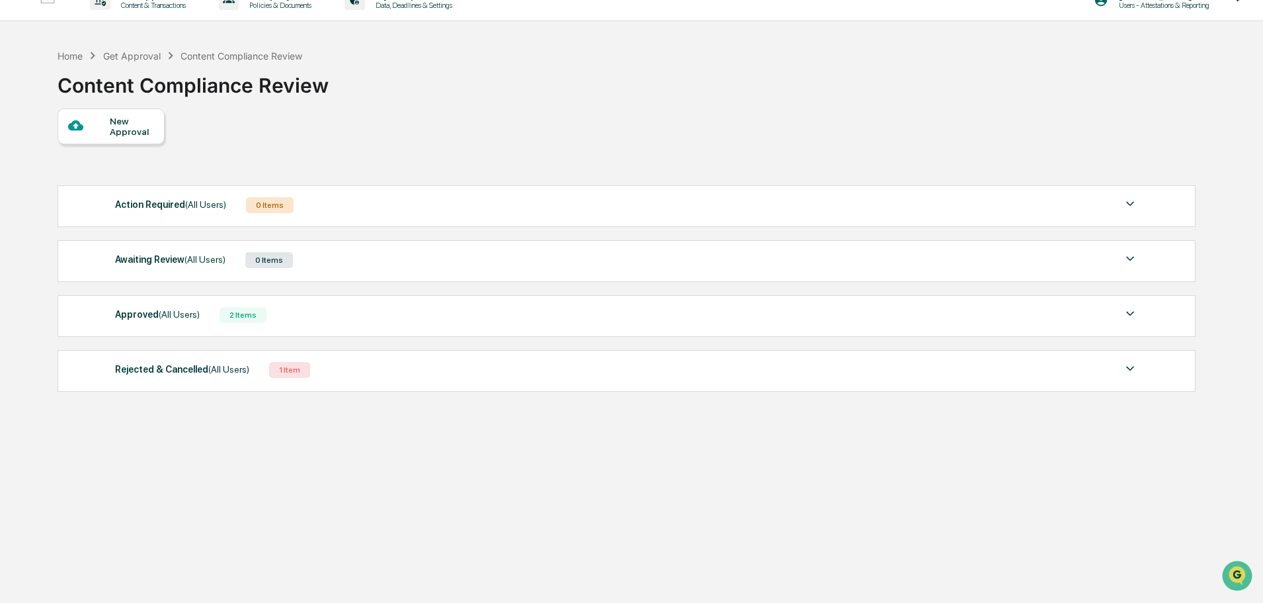
scroll to position [0, 0]
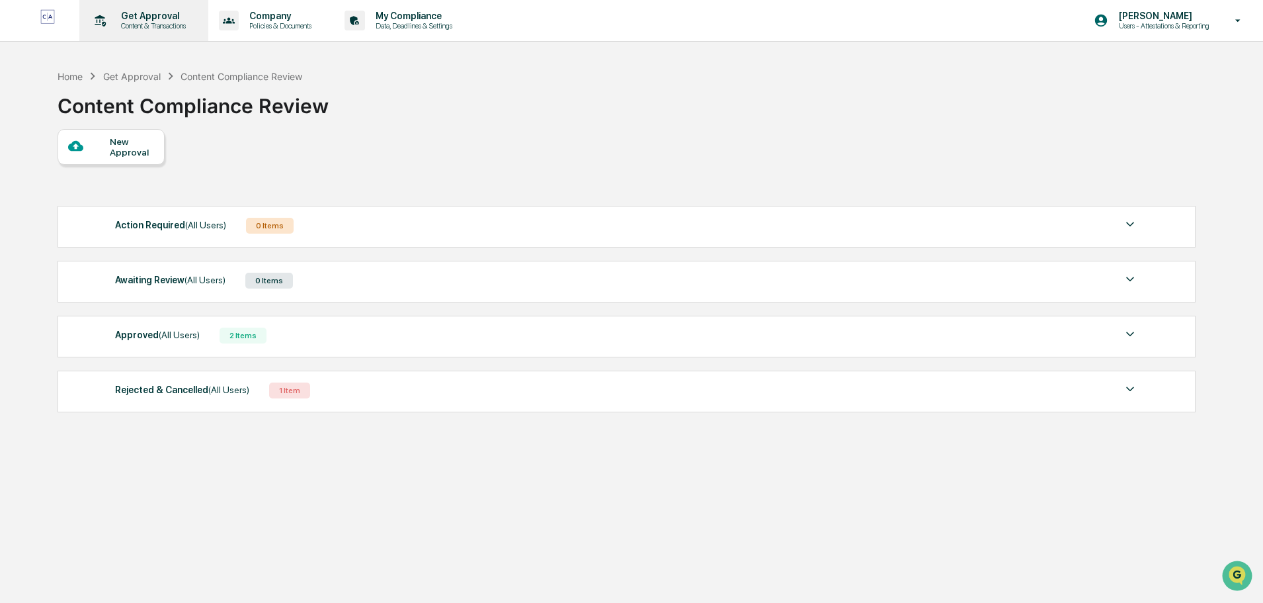
click at [167, 17] on p "Get Approval" at bounding box center [151, 16] width 82 height 11
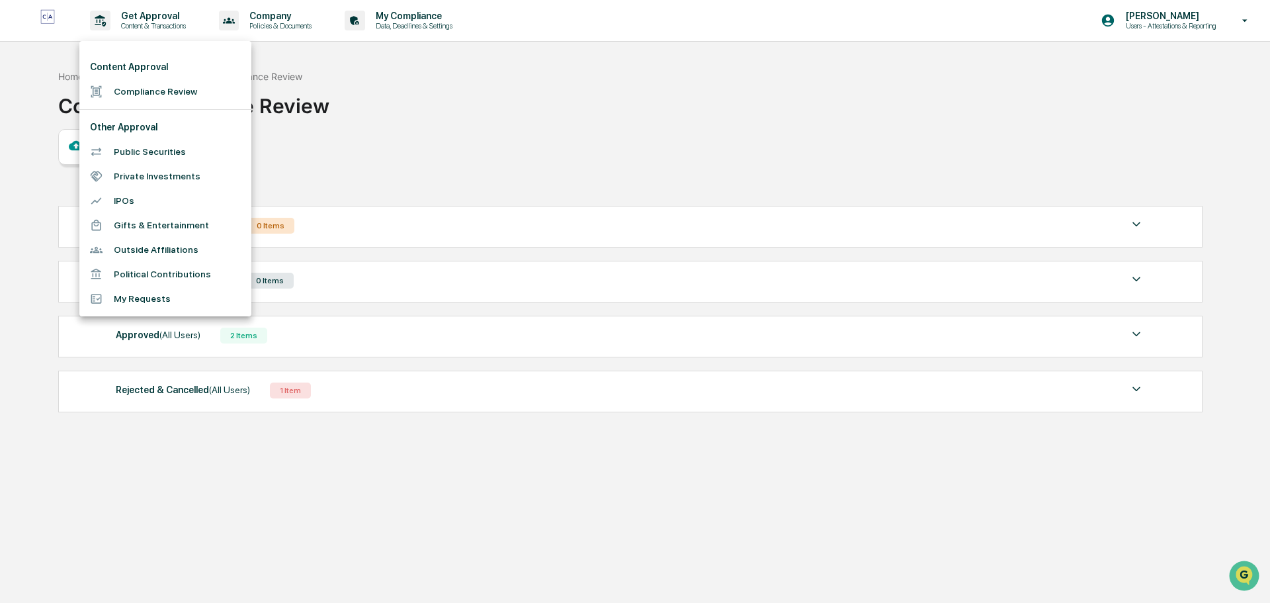
click at [148, 153] on li "Public Securities" at bounding box center [165, 152] width 172 height 24
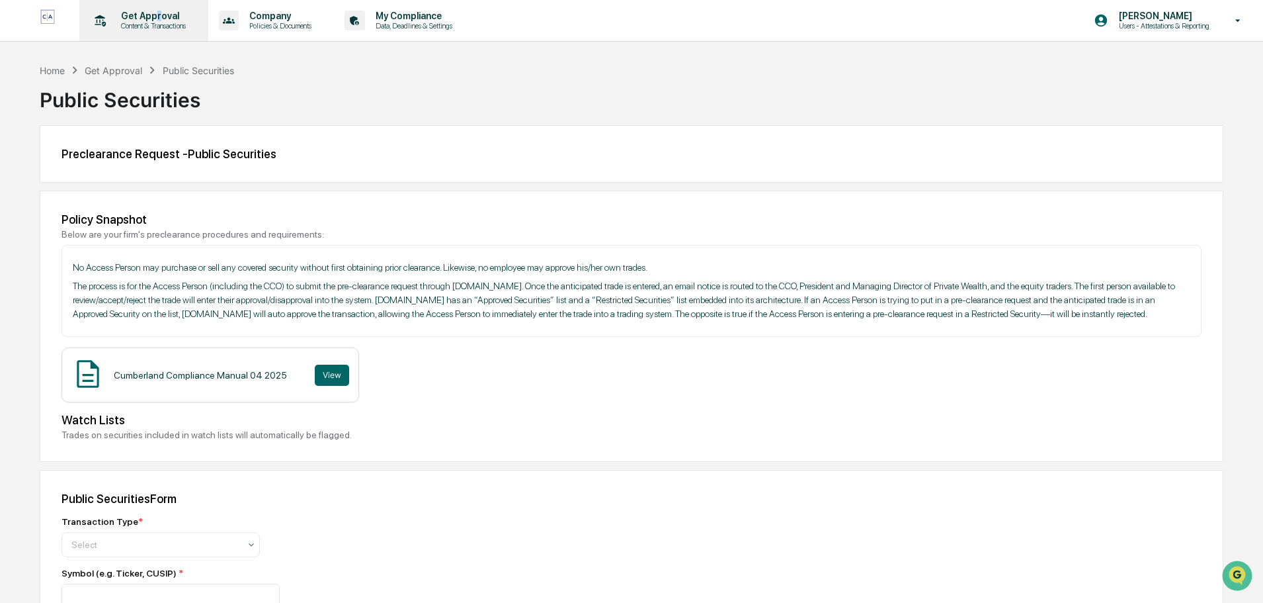
click at [155, 15] on p "Get Approval" at bounding box center [151, 16] width 82 height 11
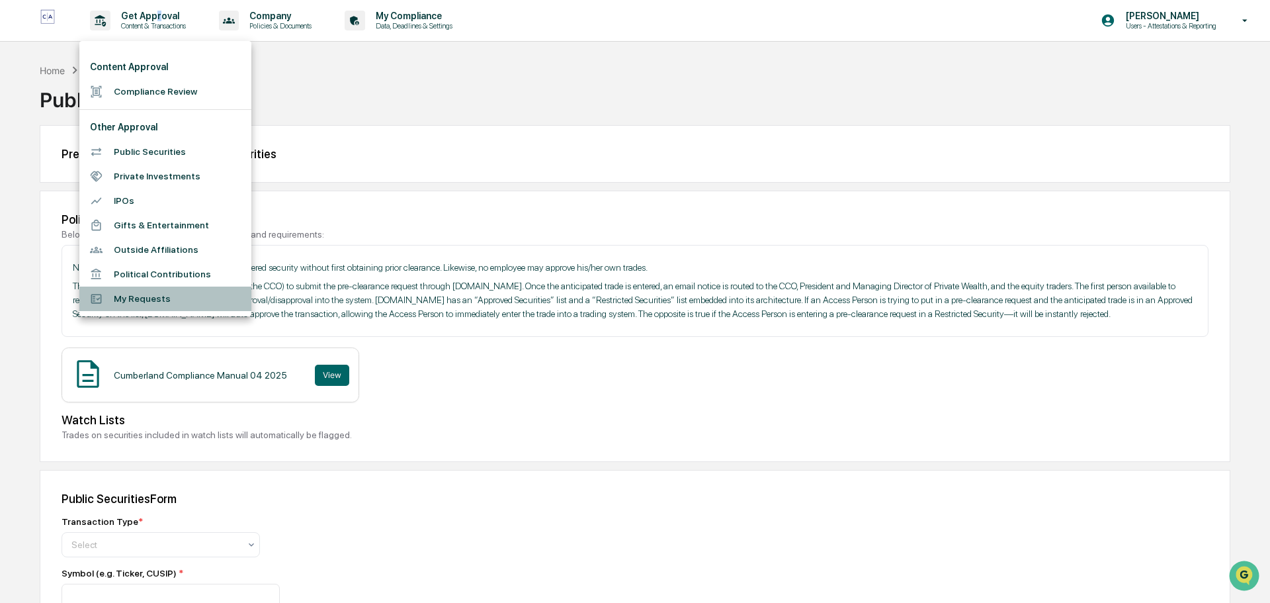
click at [183, 298] on li "My Requests" at bounding box center [165, 298] width 172 height 24
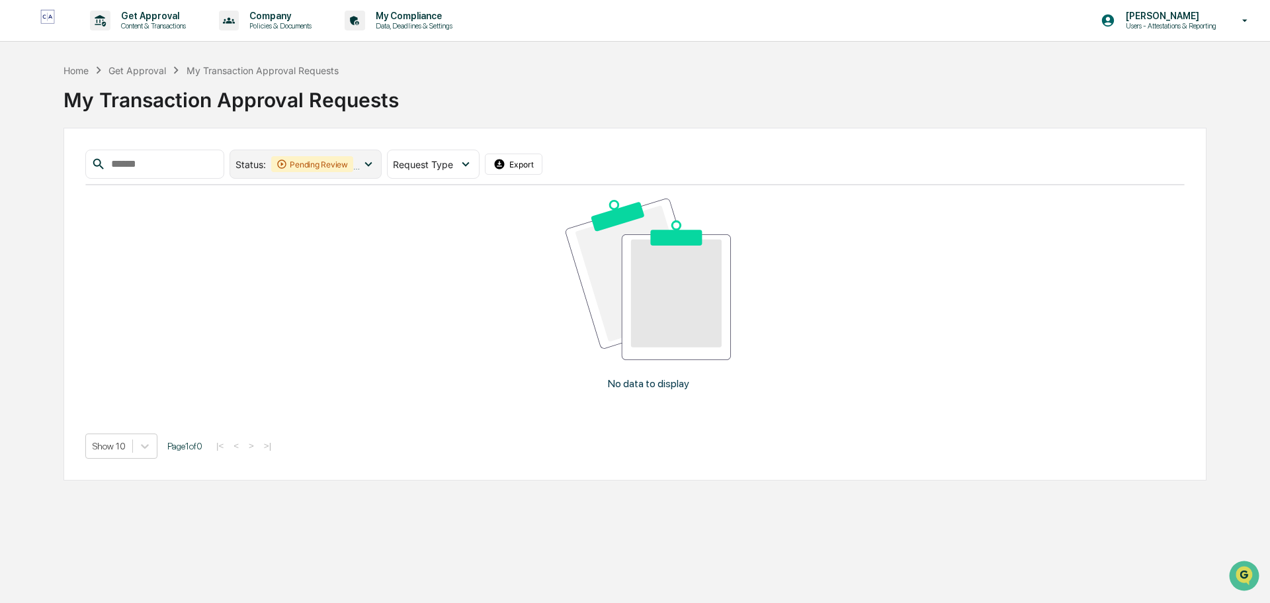
click at [376, 164] on icon at bounding box center [368, 164] width 15 height 15
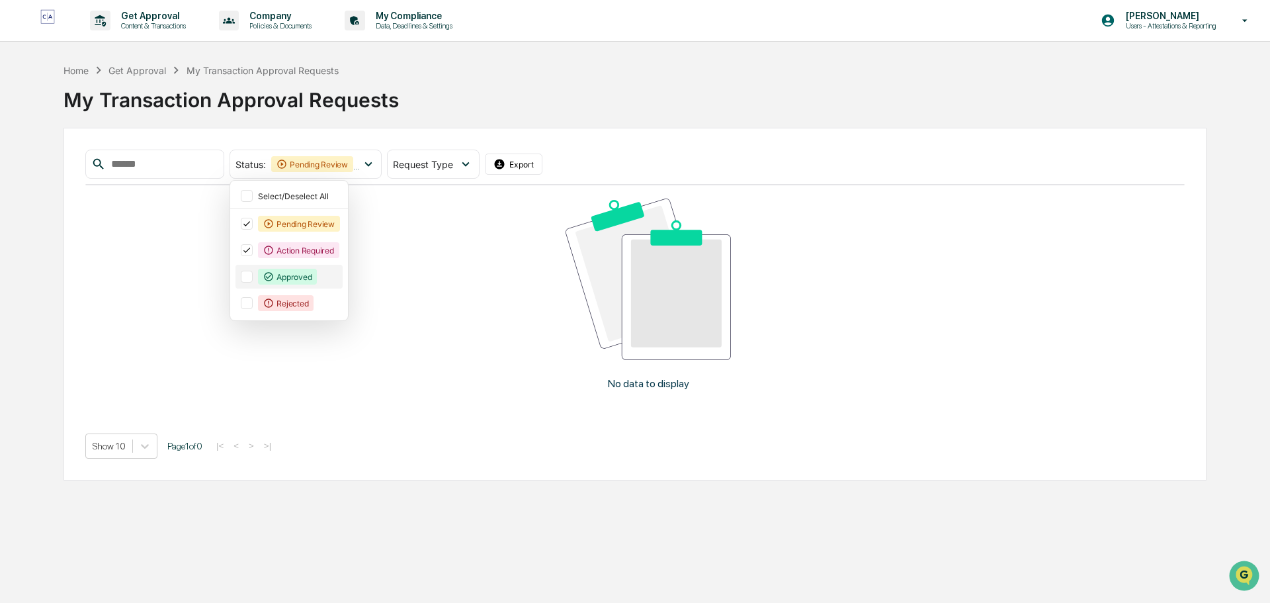
click at [314, 274] on div "Approved" at bounding box center [287, 277] width 59 height 16
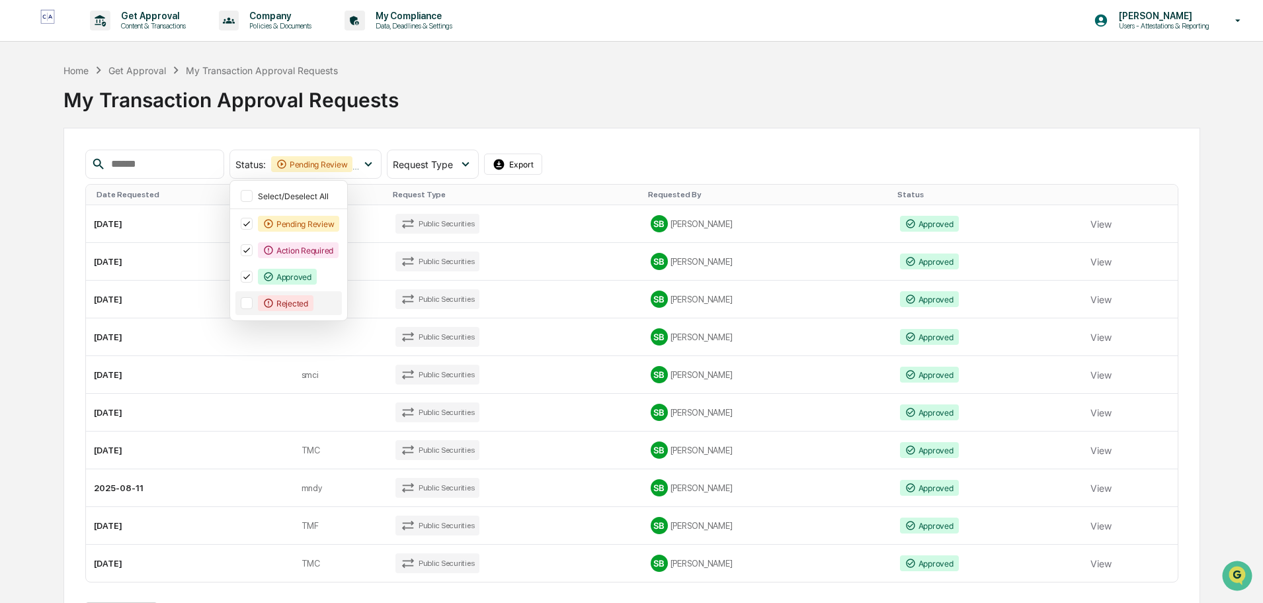
click at [299, 300] on div "Rejected" at bounding box center [286, 303] width 56 height 16
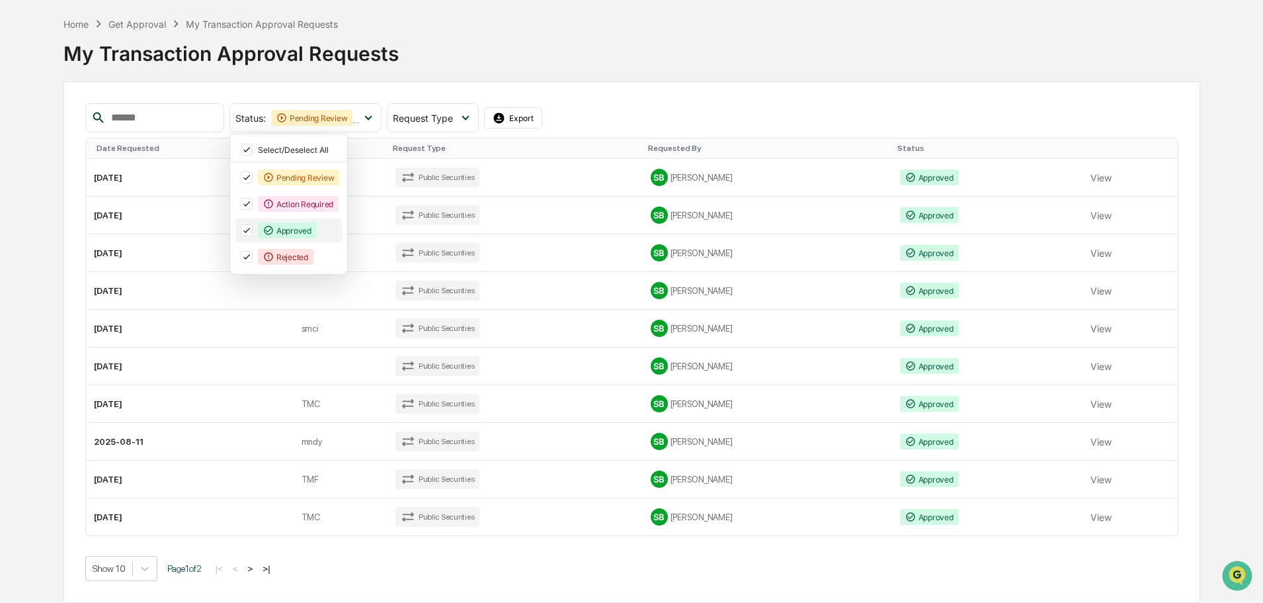
click at [300, 229] on div "Approved" at bounding box center [287, 230] width 59 height 16
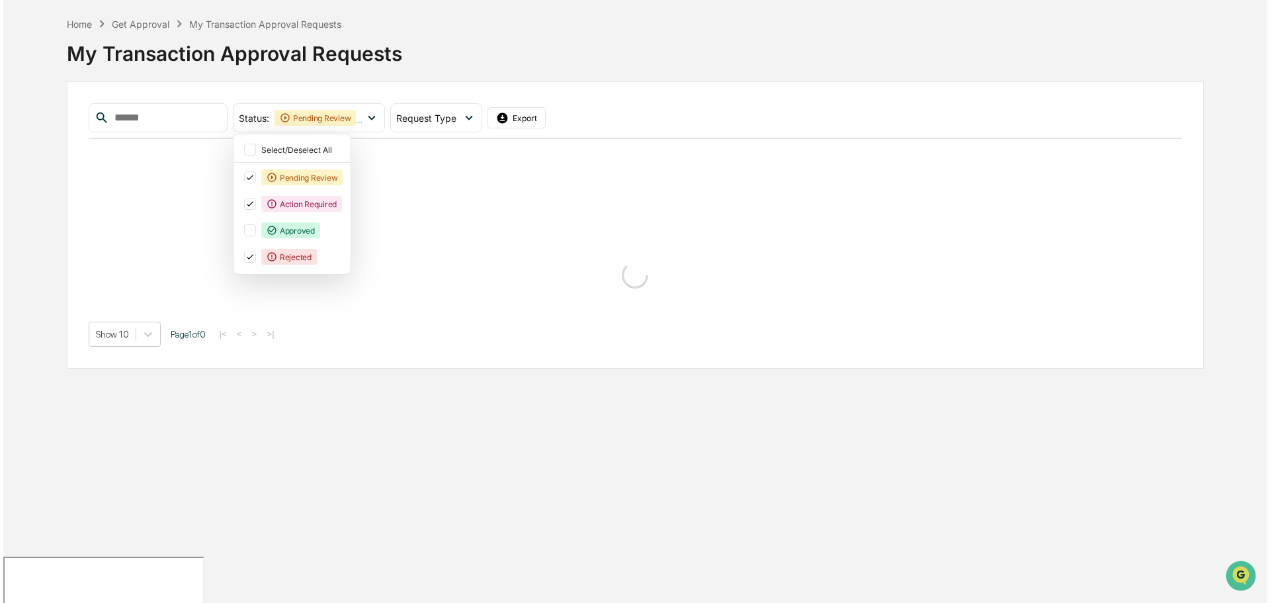
scroll to position [0, 0]
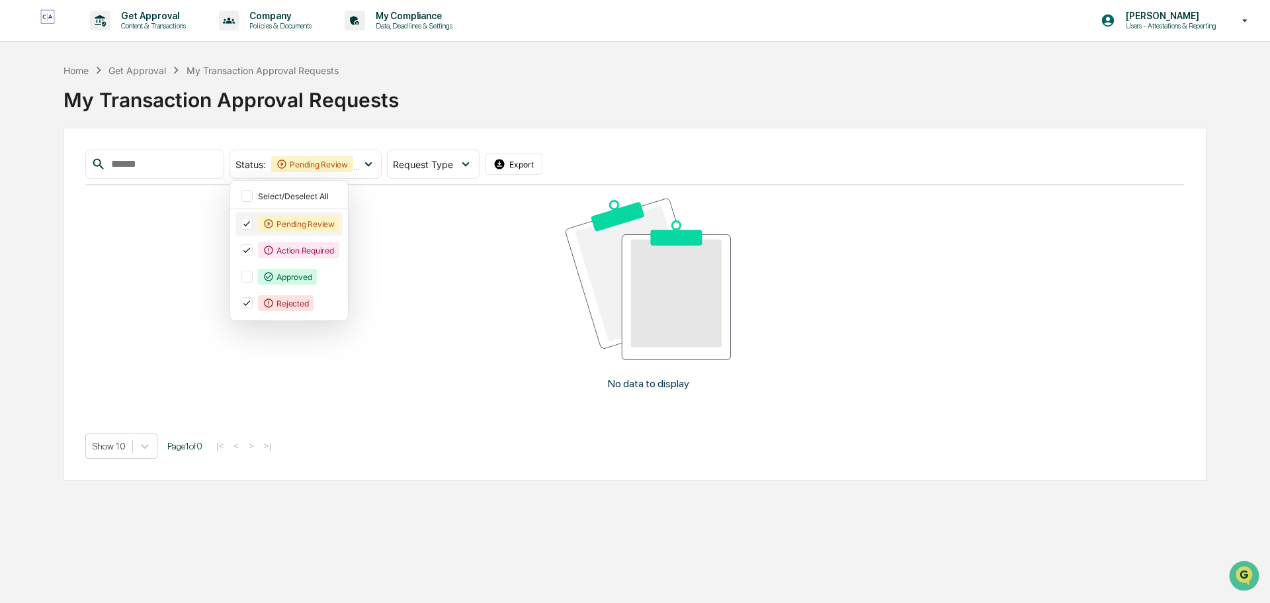
click at [310, 225] on div "Pending Review" at bounding box center [299, 224] width 82 height 16
click at [319, 245] on div "Action Required" at bounding box center [298, 250] width 81 height 16
click at [306, 300] on div "Rejected" at bounding box center [286, 303] width 56 height 16
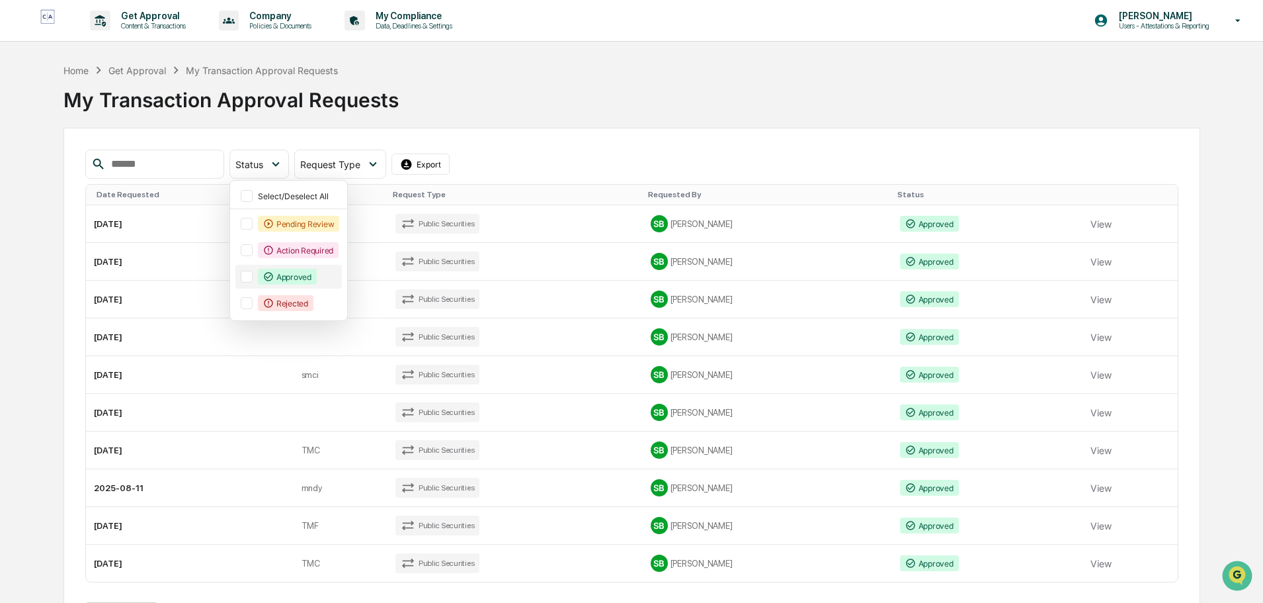
click at [308, 276] on div "Approved" at bounding box center [287, 277] width 59 height 16
click at [311, 273] on div "Approved" at bounding box center [287, 277] width 59 height 16
click at [317, 222] on div "Pending Review" at bounding box center [299, 224] width 82 height 16
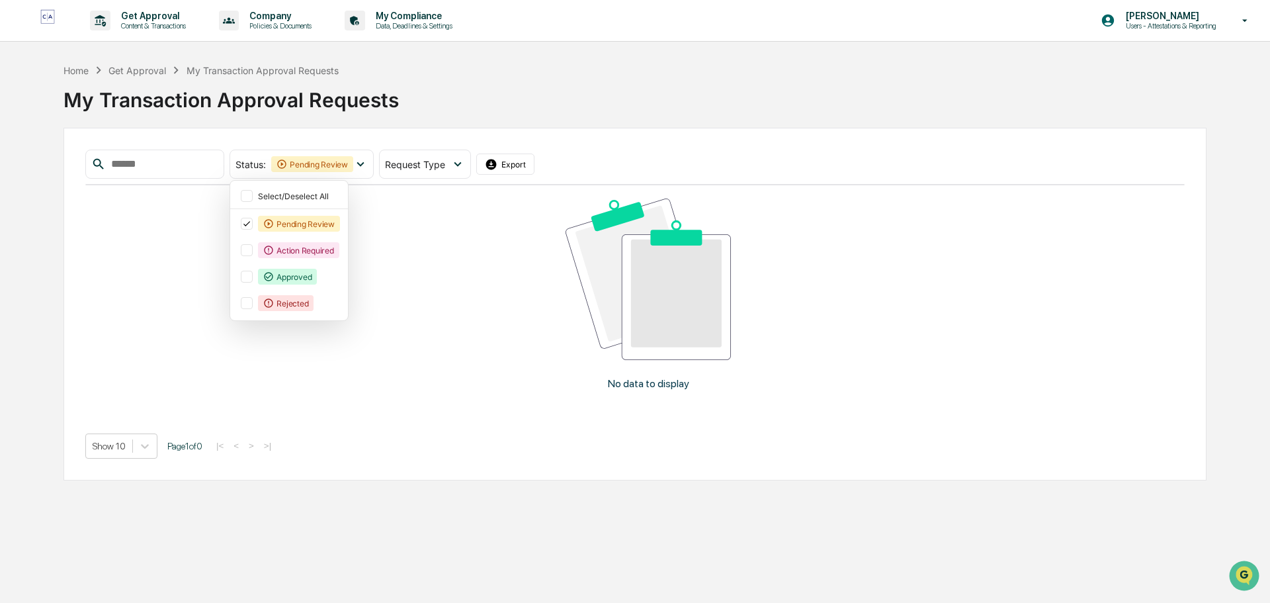
click at [406, 202] on div "No data to display" at bounding box center [648, 299] width 1126 height 228
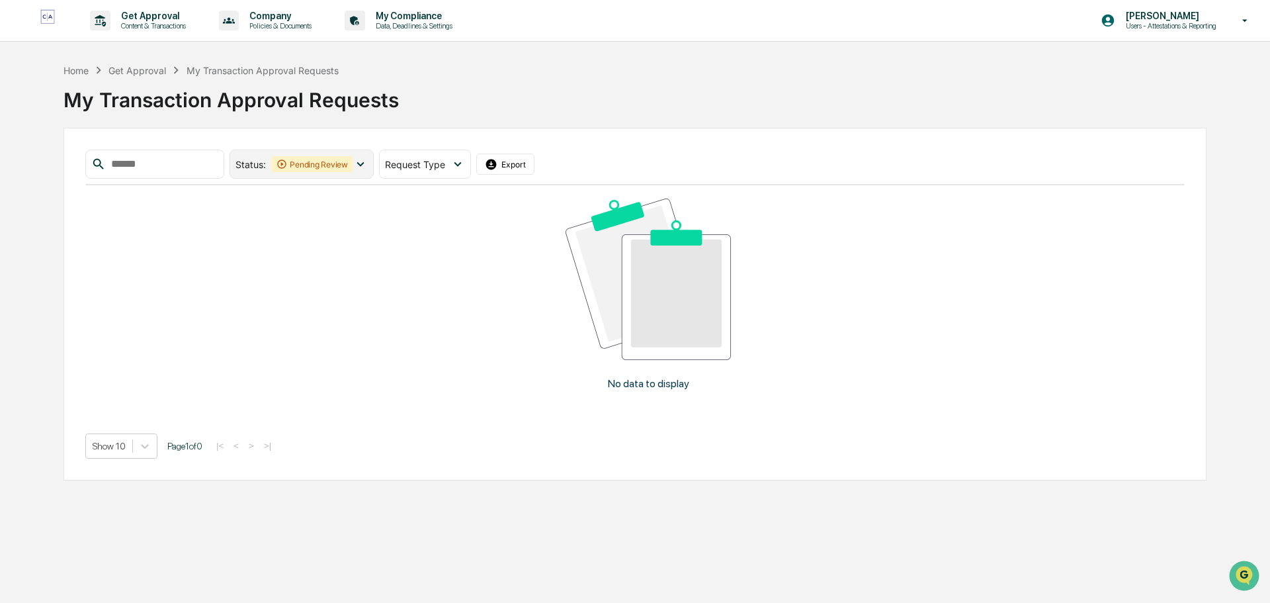
click at [353, 162] on div "Pending Review" at bounding box center [312, 164] width 82 height 16
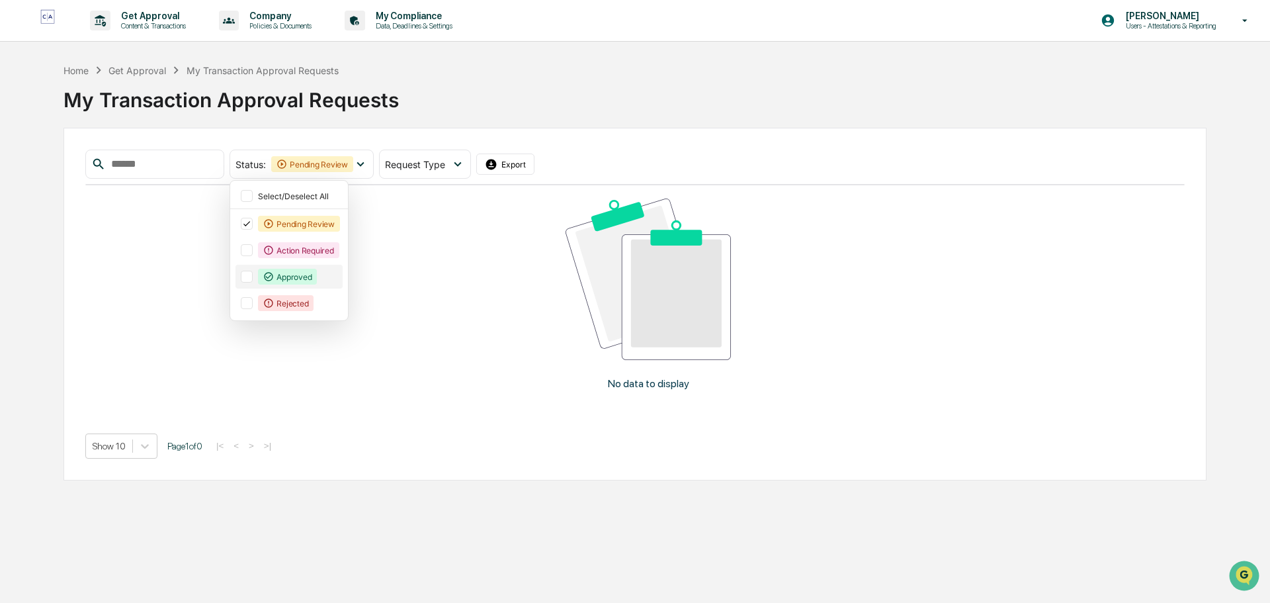
click at [317, 279] on div "Approved" at bounding box center [287, 277] width 59 height 16
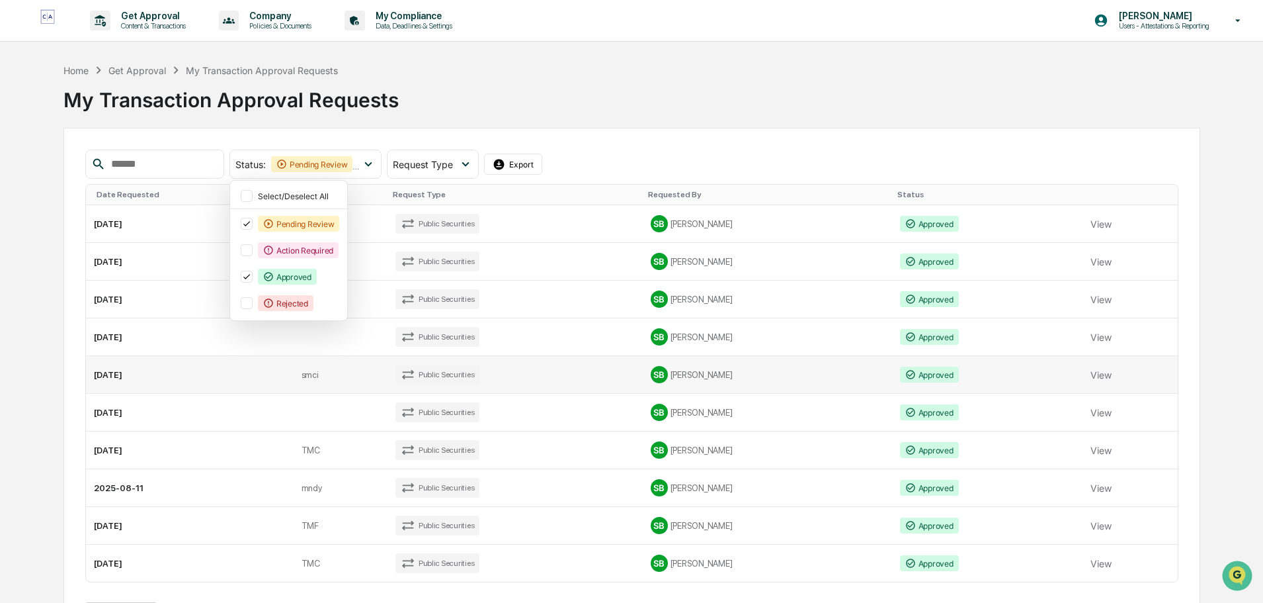
click at [218, 378] on td "2025-08-20" at bounding box center [190, 375] width 208 height 38
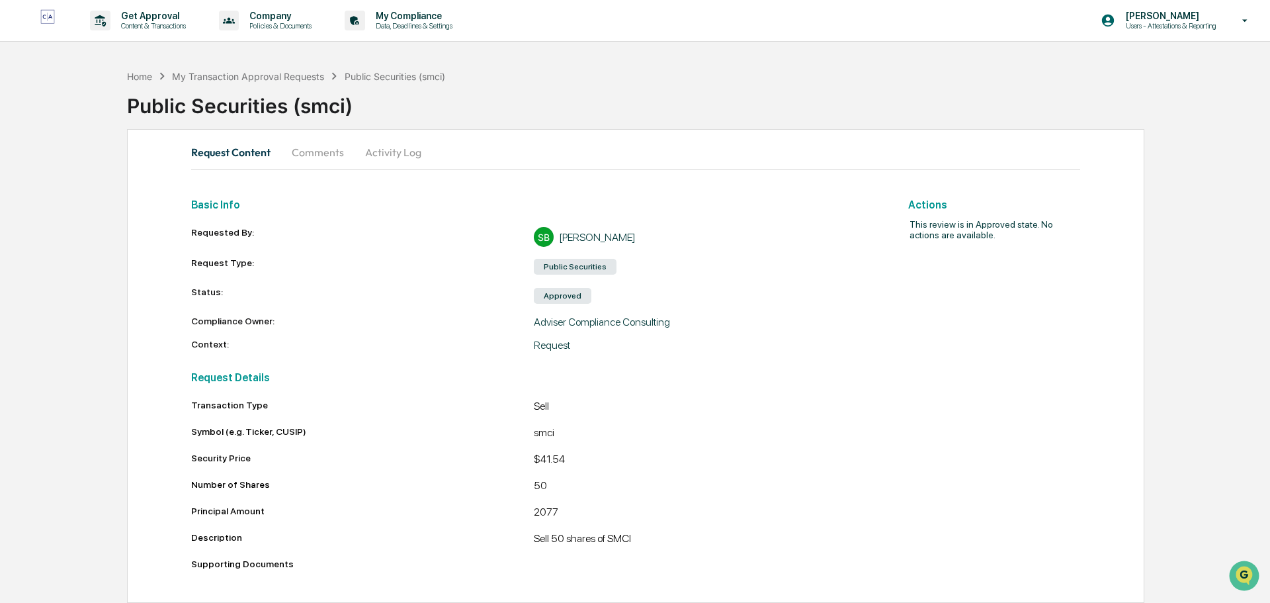
click at [353, 104] on div "Public Securities (smci)" at bounding box center [698, 100] width 1143 height 34
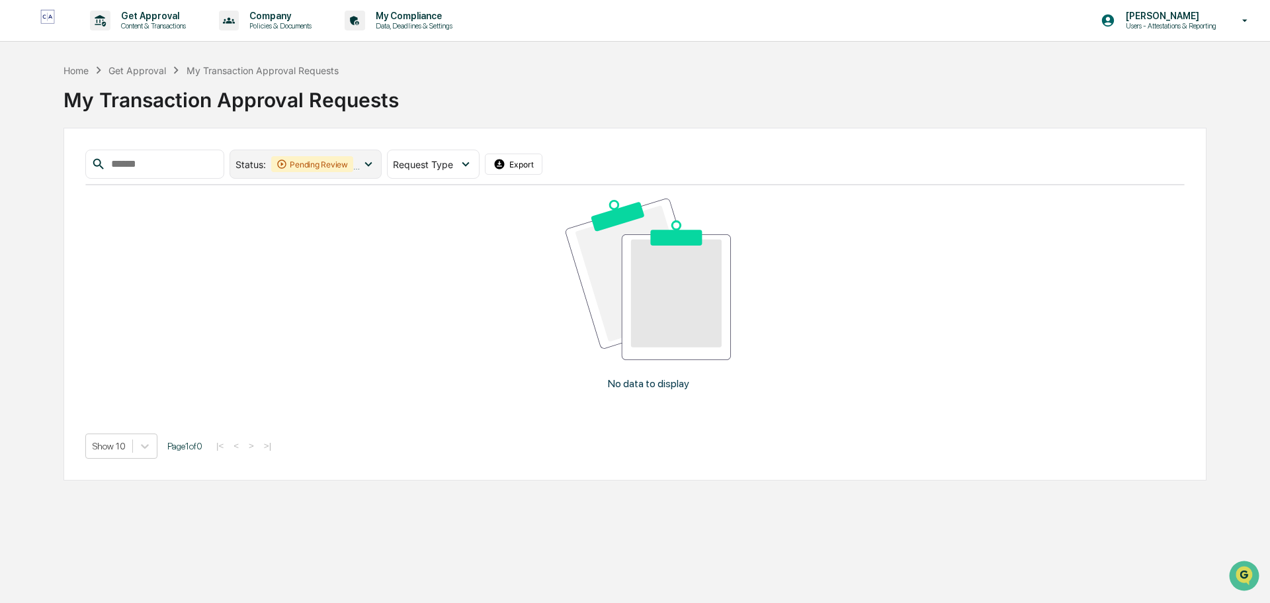
click at [353, 161] on div "Pending Review" at bounding box center [312, 164] width 82 height 16
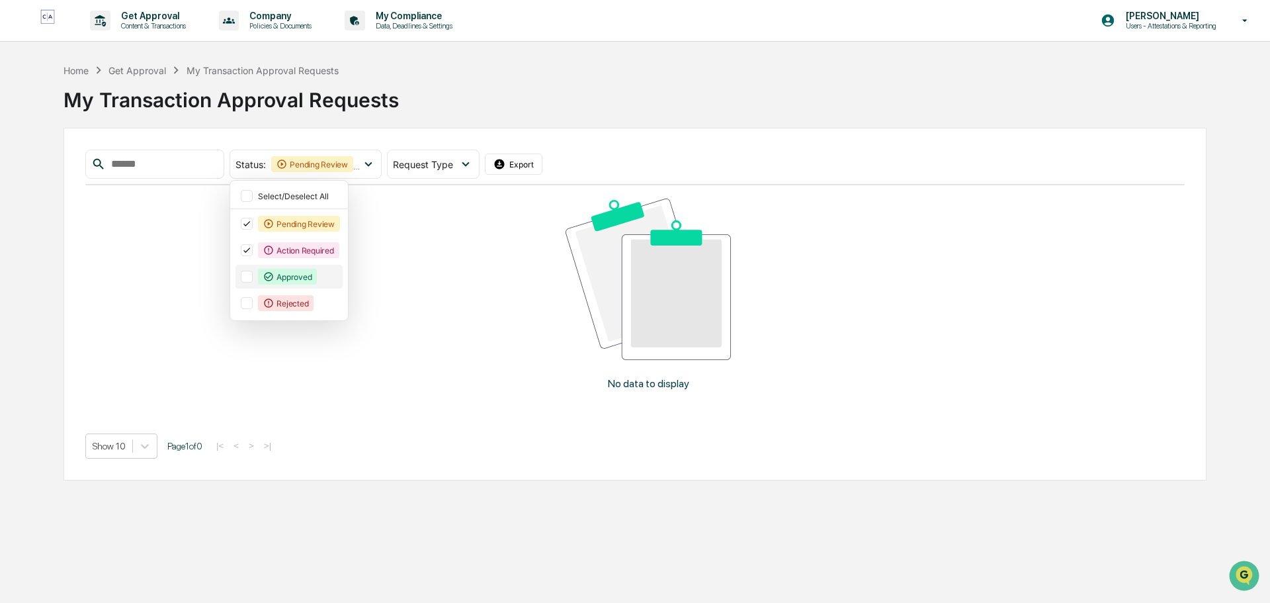
click at [313, 280] on div "Approved" at bounding box center [287, 277] width 59 height 16
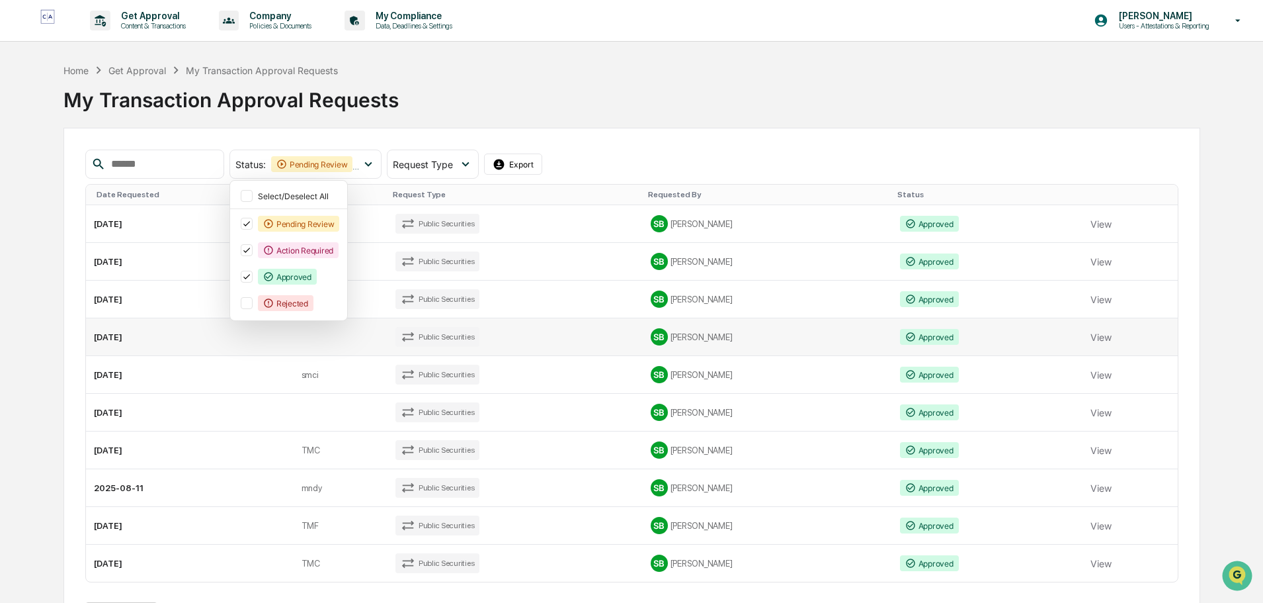
click at [215, 330] on td "2025-08-20" at bounding box center [190, 337] width 208 height 38
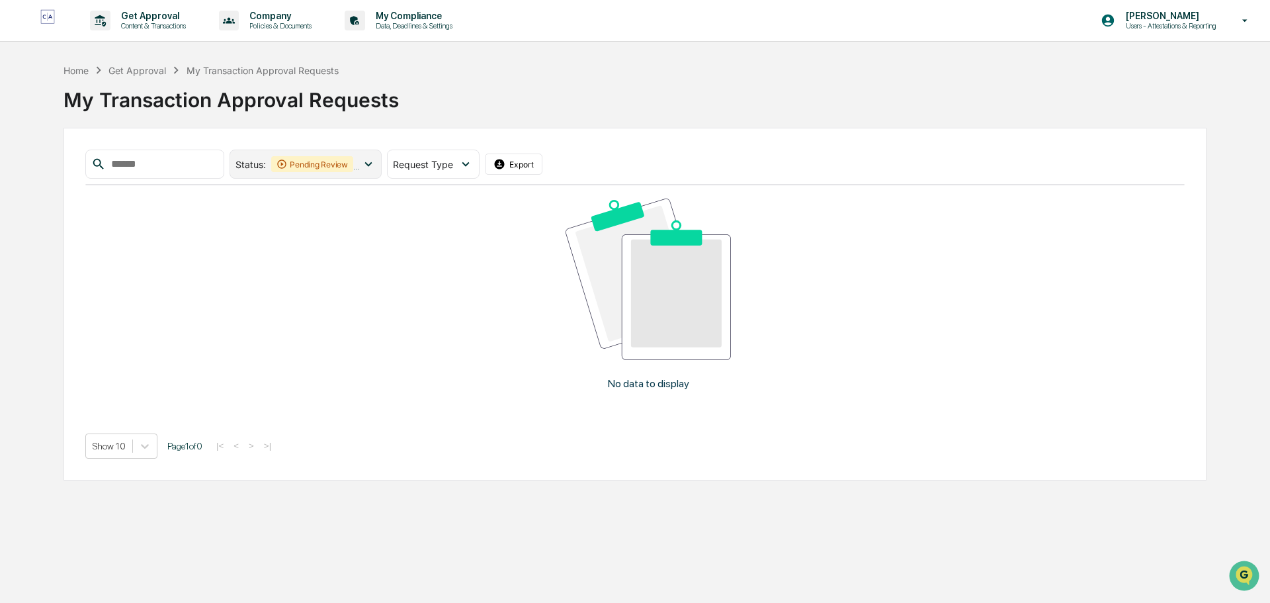
click at [353, 165] on div "Pending Review" at bounding box center [312, 164] width 82 height 16
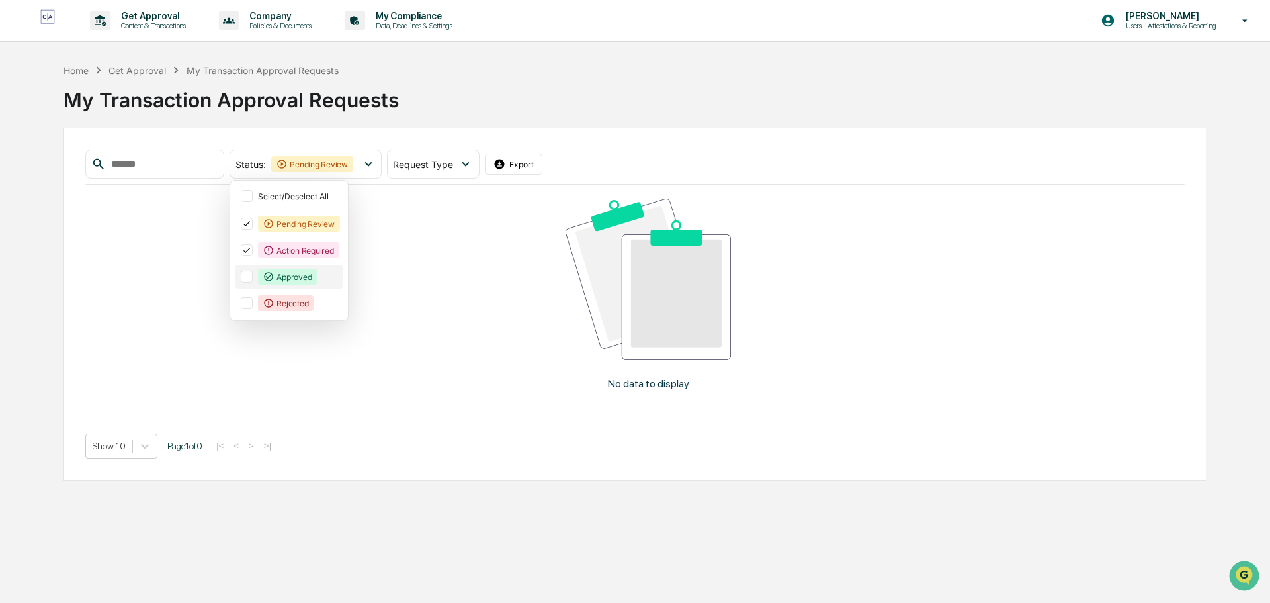
click at [310, 275] on div "Approved" at bounding box center [287, 277] width 59 height 16
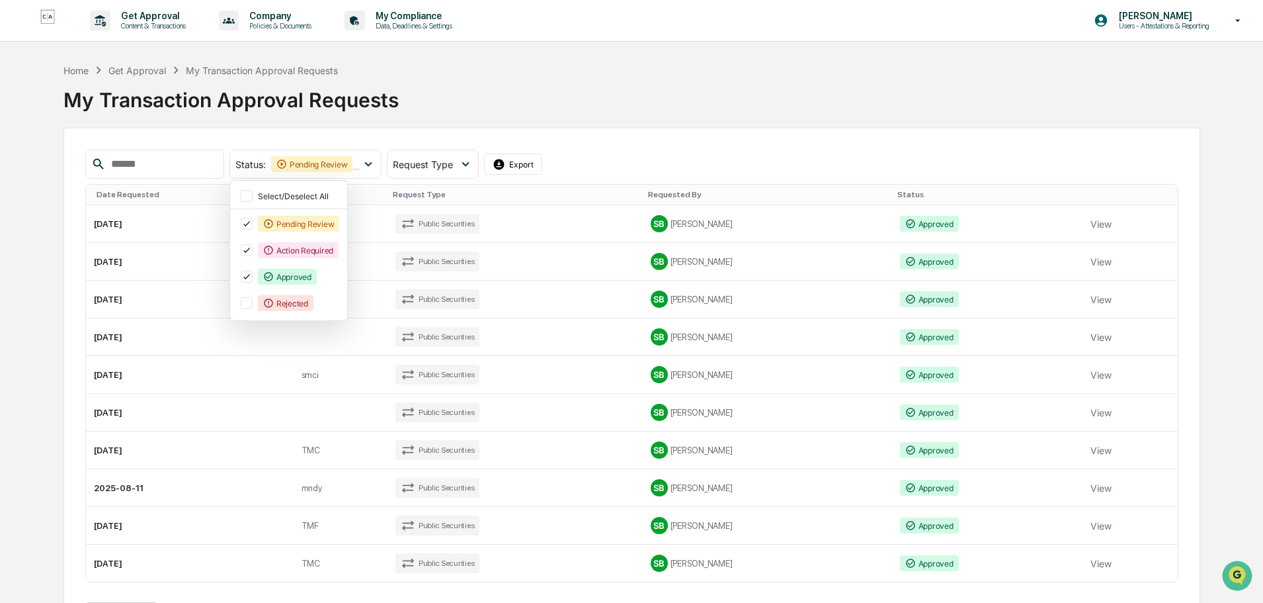
click at [630, 155] on div "Status : Pending Review Action Required Approved Select/Deselect All Pending Re…" at bounding box center [631, 163] width 1093 height 29
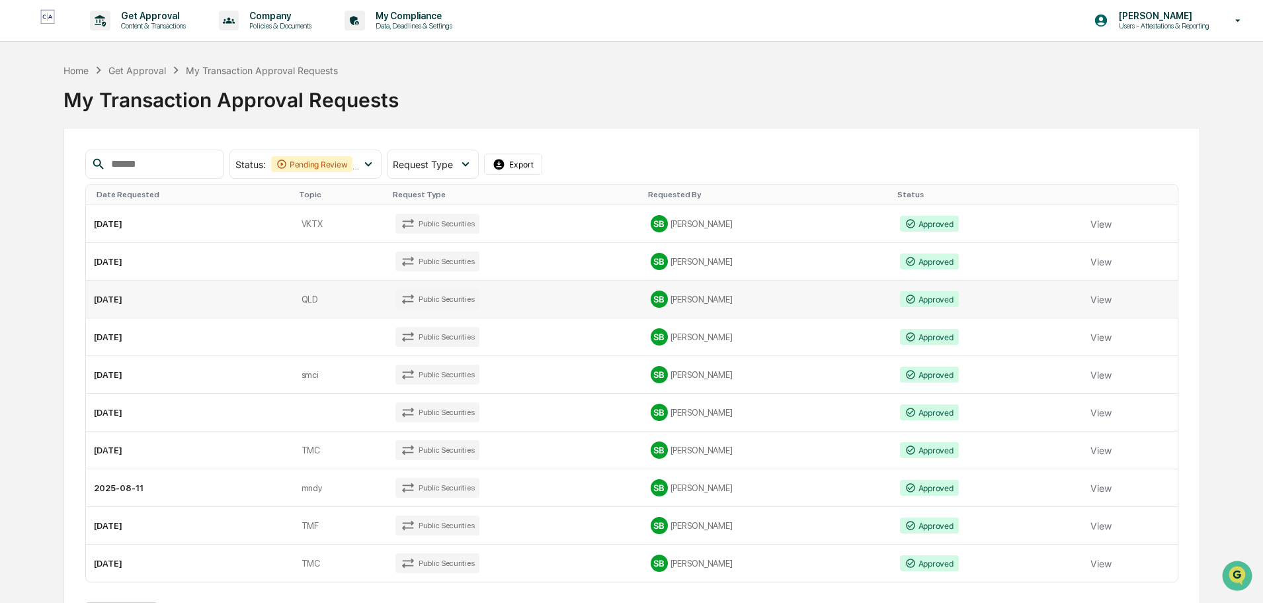
click at [255, 302] on td "2025-08-20" at bounding box center [190, 299] width 208 height 38
